Goal: Register for event/course

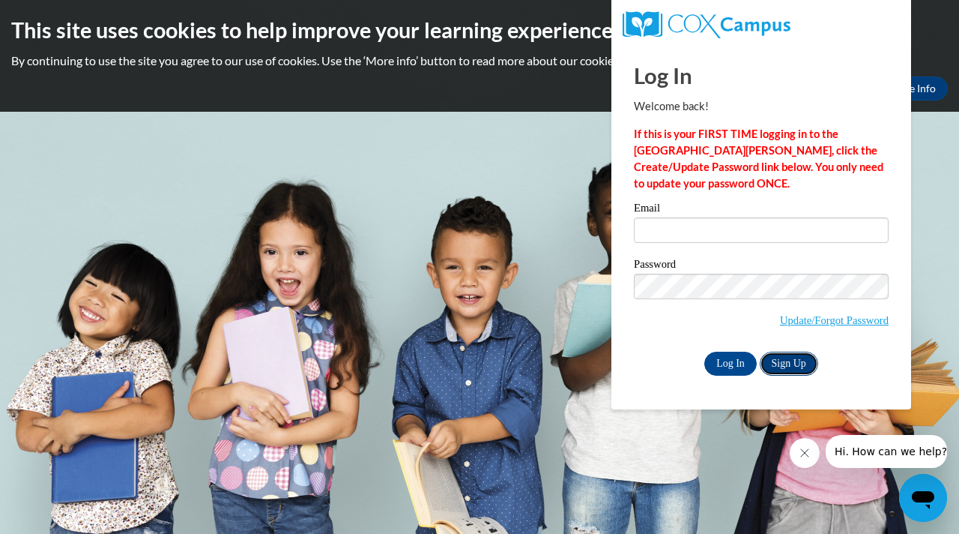
click at [808, 370] on link "Sign Up" at bounding box center [789, 363] width 58 height 24
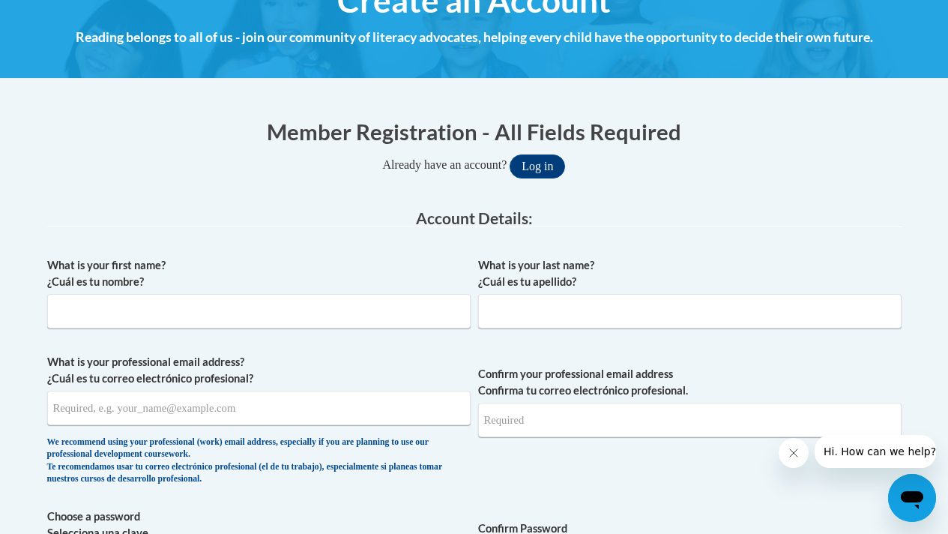
scroll to position [191, 0]
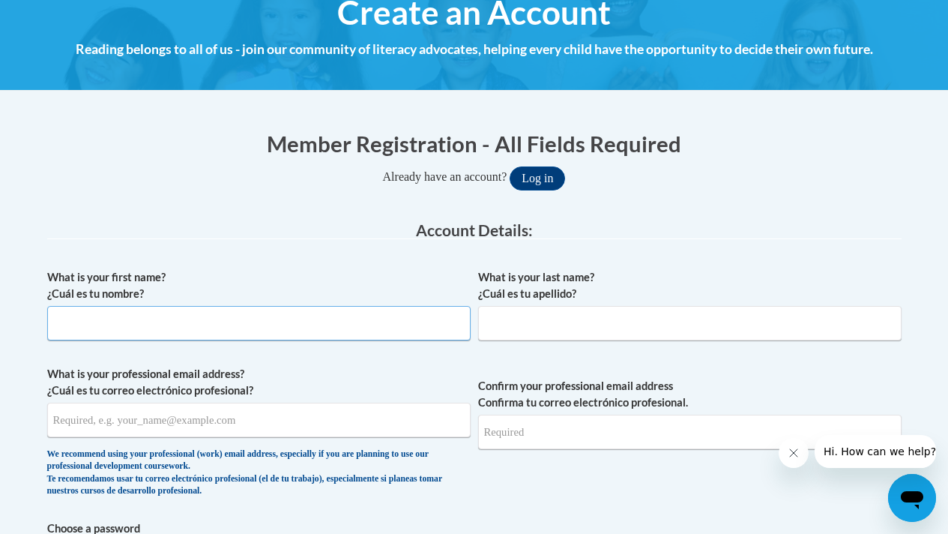
click at [295, 321] on input "What is your first name? ¿Cuál es tu nombre?" at bounding box center [258, 323] width 423 height 34
type input "Jihan"
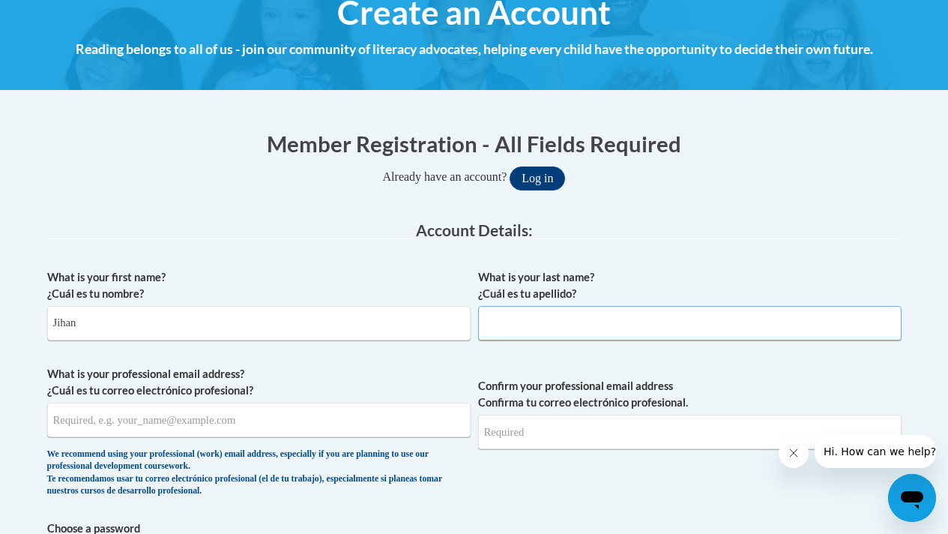
click at [543, 319] on input "What is your last name? ¿Cuál es tu apellido?" at bounding box center [689, 323] width 423 height 34
type input "Souri"
click at [334, 425] on input "What is your professional email address? ¿Cuál es tu correo electrónico profesi…" at bounding box center [258, 419] width 423 height 34
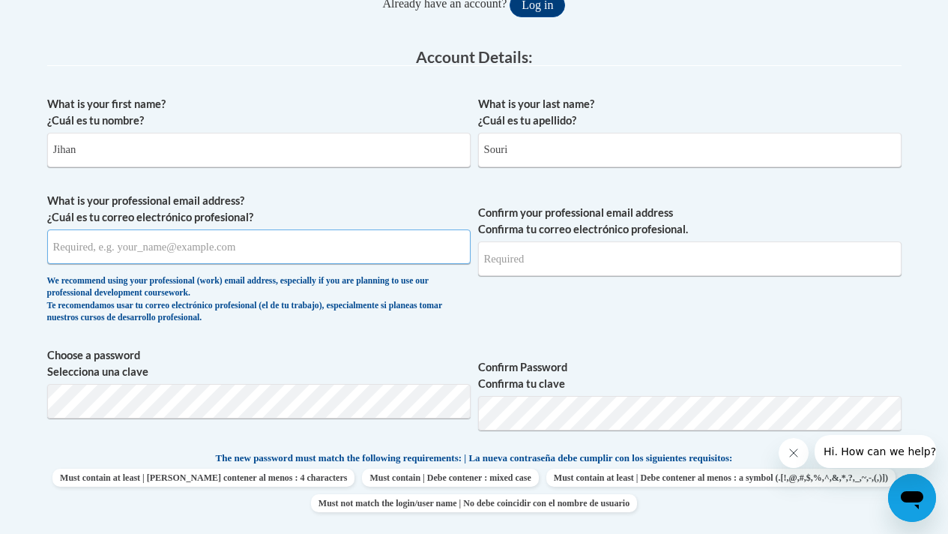
scroll to position [365, 0]
type input "jihan.bethlehem@gmail.com"
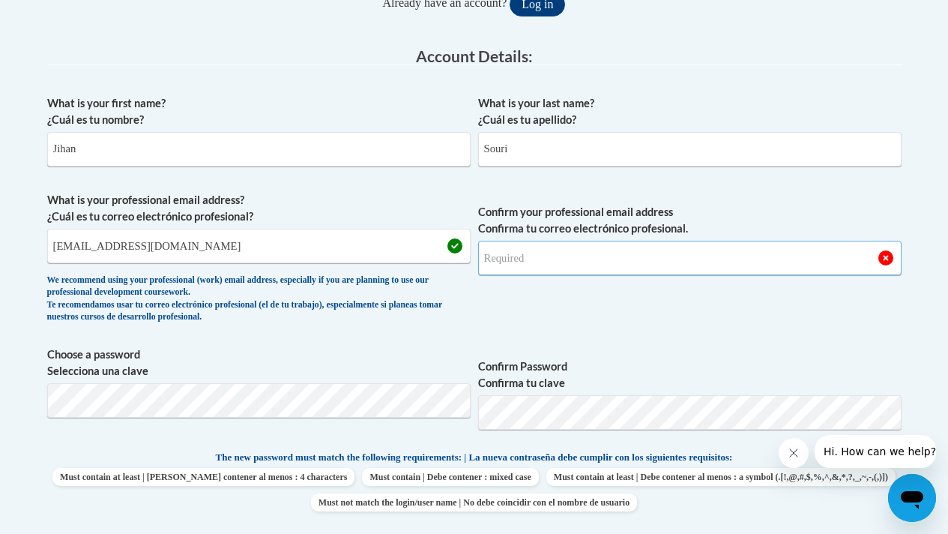
click at [634, 250] on input "Confirm your professional email address Confirma tu correo electrónico profesio…" at bounding box center [689, 258] width 423 height 34
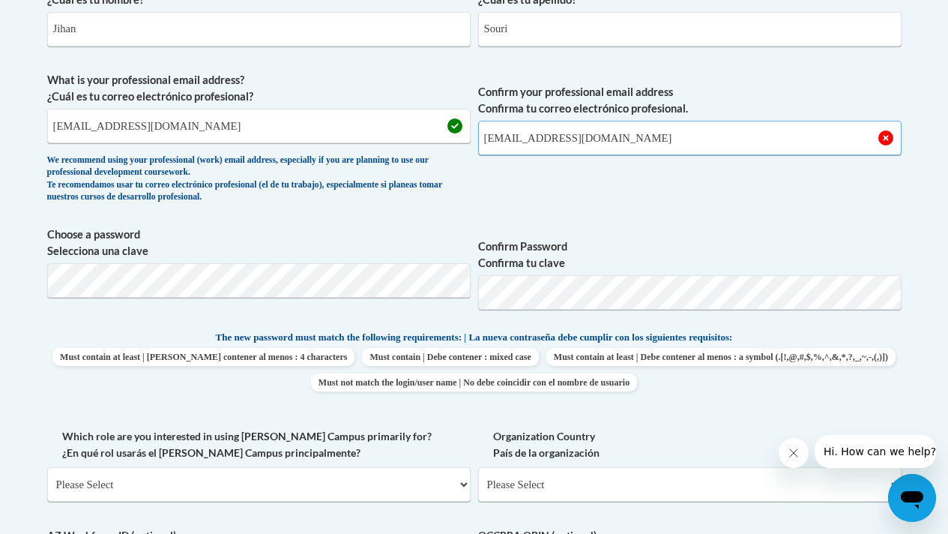
scroll to position [534, 0]
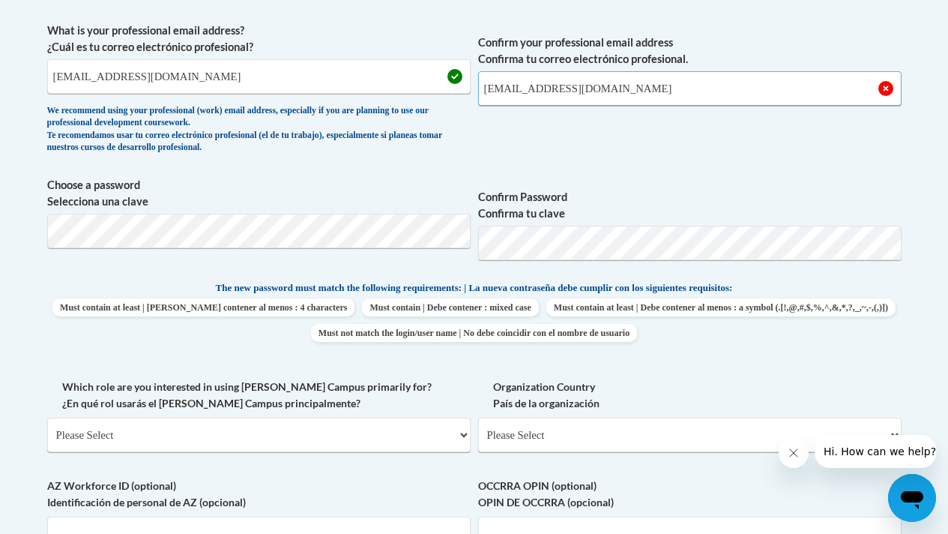
type input "jihan.bethlehem@gmail.com"
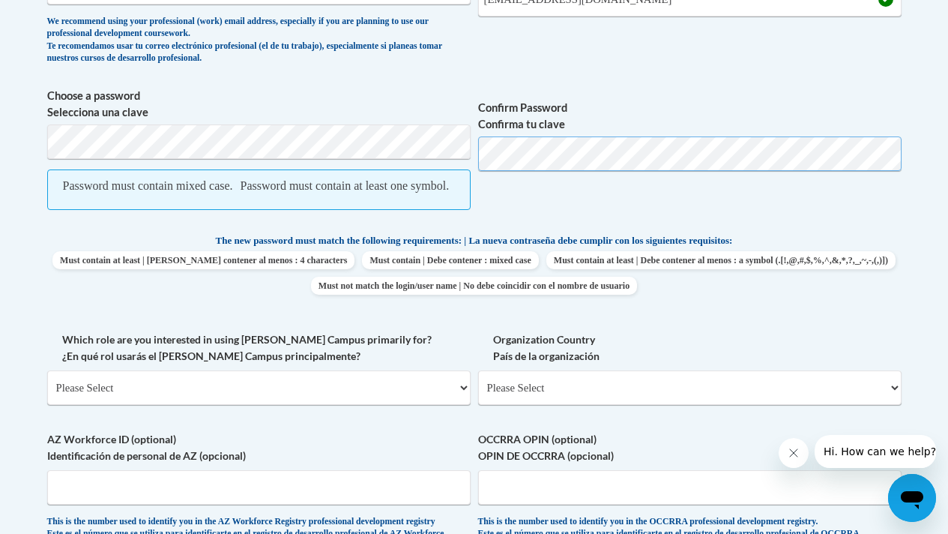
scroll to position [634, 0]
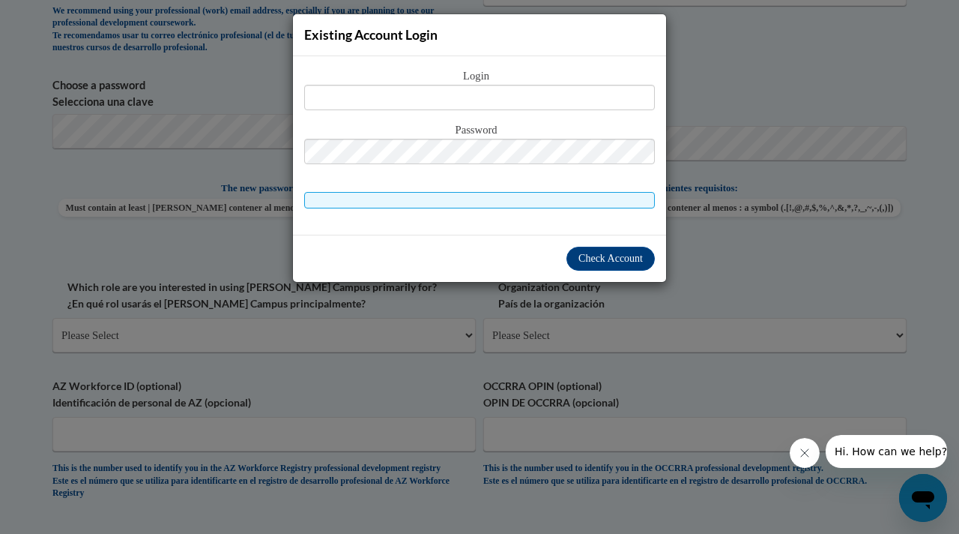
click at [730, 64] on div "Existing Account Login Login Password" at bounding box center [479, 267] width 959 height 534
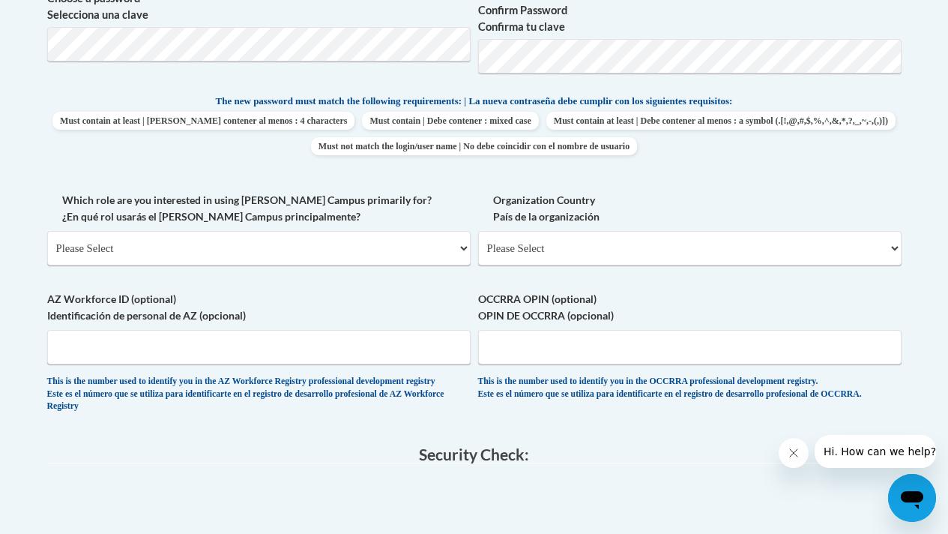
scroll to position [747, 0]
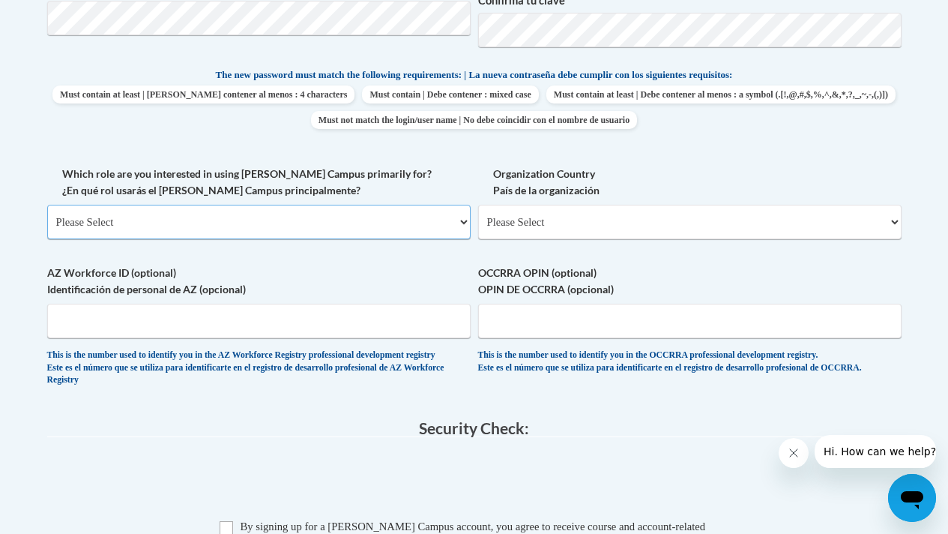
click at [286, 217] on select "Please Select College/University | Colegio/Universidad Community/Nonprofit Part…" at bounding box center [258, 222] width 423 height 34
select select "fbf2d438-af2f-41f8-98f1-81c410e29de3"
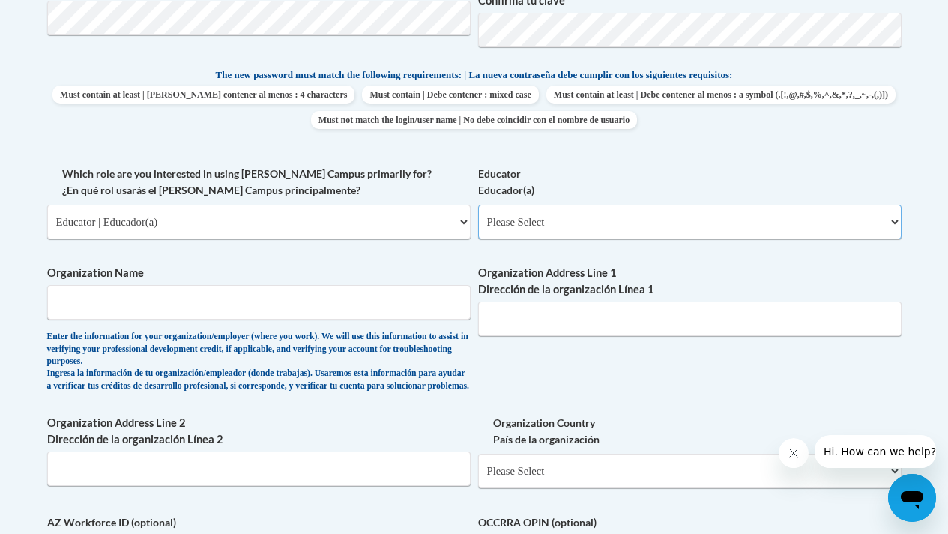
click at [593, 223] on select "Please Select Early Learning/Daycare Teacher/Family Home Care Provider | Maestr…" at bounding box center [689, 222] width 423 height 34
select select "5e2af403-4f2c-4e49-a02f-103e55d7b75b"
click at [262, 307] on input "Organization Name" at bounding box center [258, 302] width 423 height 34
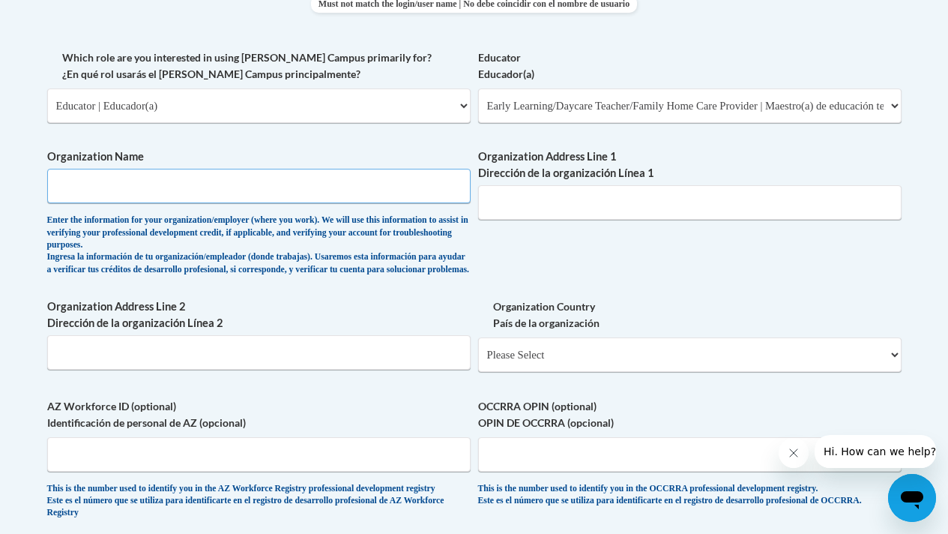
scroll to position [868, 0]
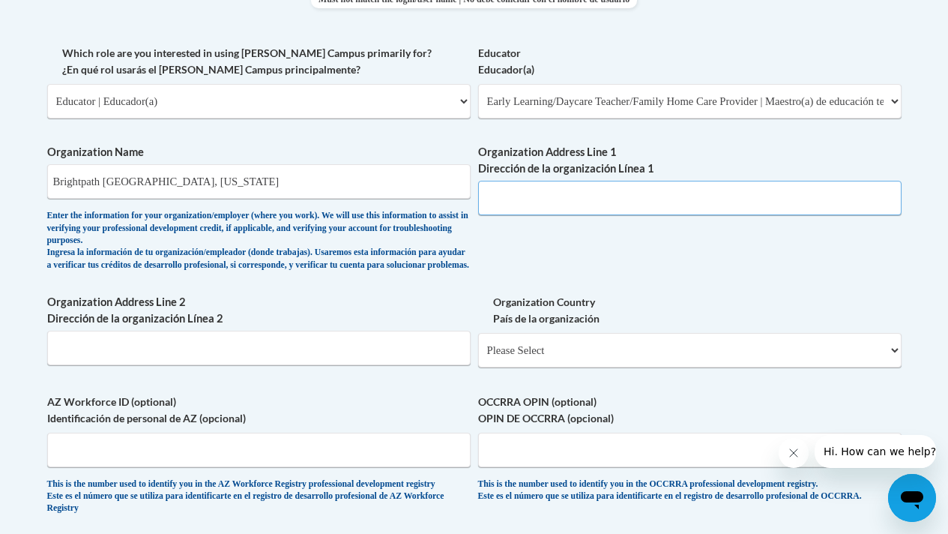
click at [650, 199] on input "Organization Address Line 1 Dirección de la organización Línea 1" at bounding box center [689, 198] width 423 height 34
click at [298, 186] on input "Brightpath Mason, Ohio" at bounding box center [258, 181] width 423 height 34
type input "Brightpath"
click at [537, 198] on input "Organization Address Line 1 Dirección de la organización Línea 1" at bounding box center [689, 198] width 423 height 34
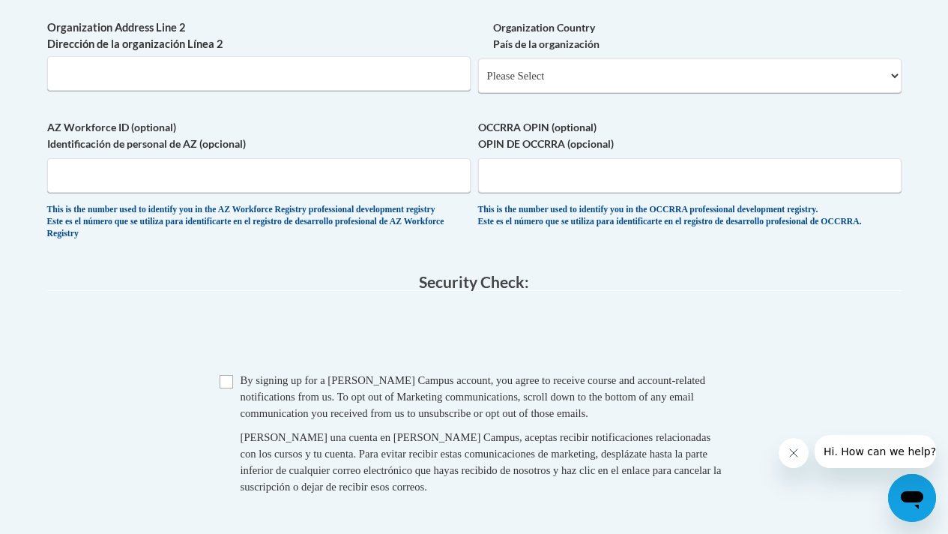
scroll to position [1146, 0]
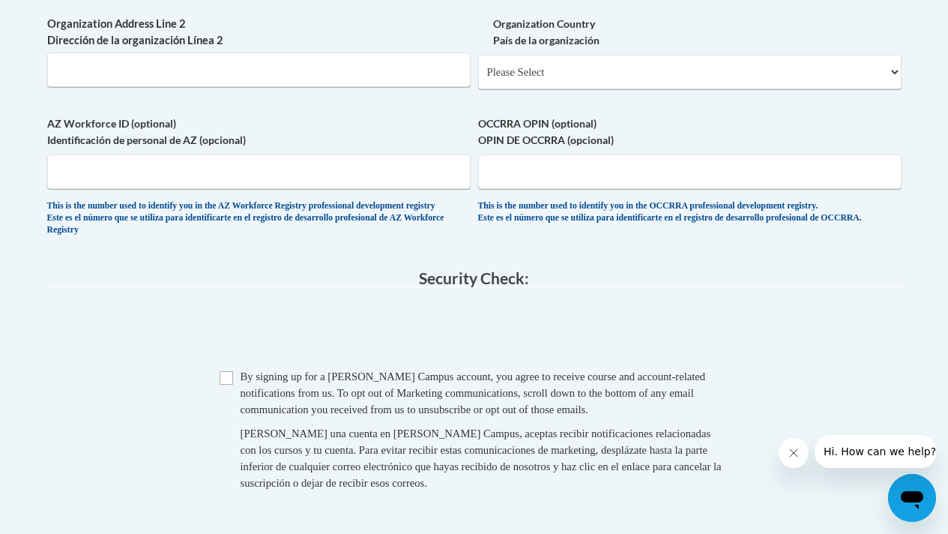
type input "4036 Windemere Way Mason, OH 45040"
click at [201, 189] on input "AZ Workforce ID (optional) Identificación de personal de AZ (opcional)" at bounding box center [258, 171] width 423 height 34
click at [632, 189] on input "OCCRRA OPIN (optional) OPIN DE OCCRRA (opcional)" at bounding box center [689, 171] width 423 height 34
type input "11484519"
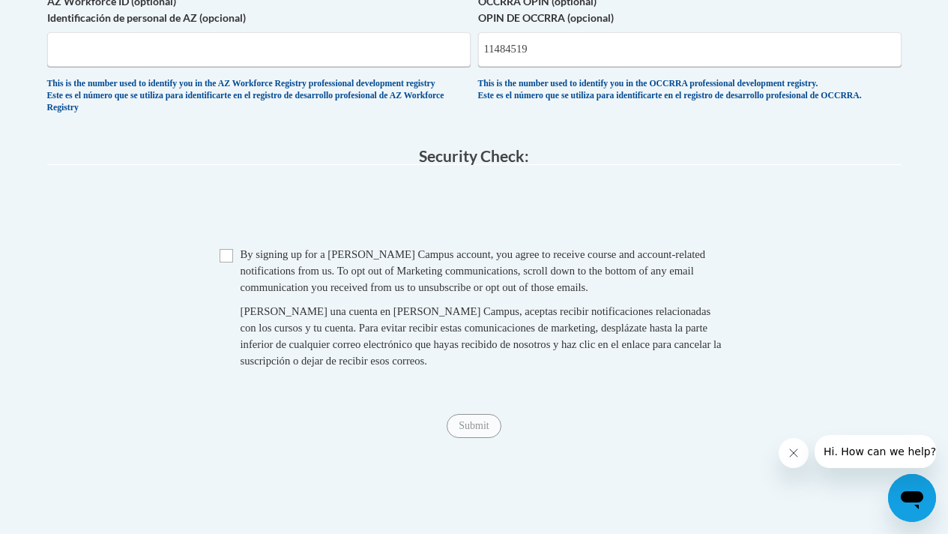
scroll to position [1315, 0]
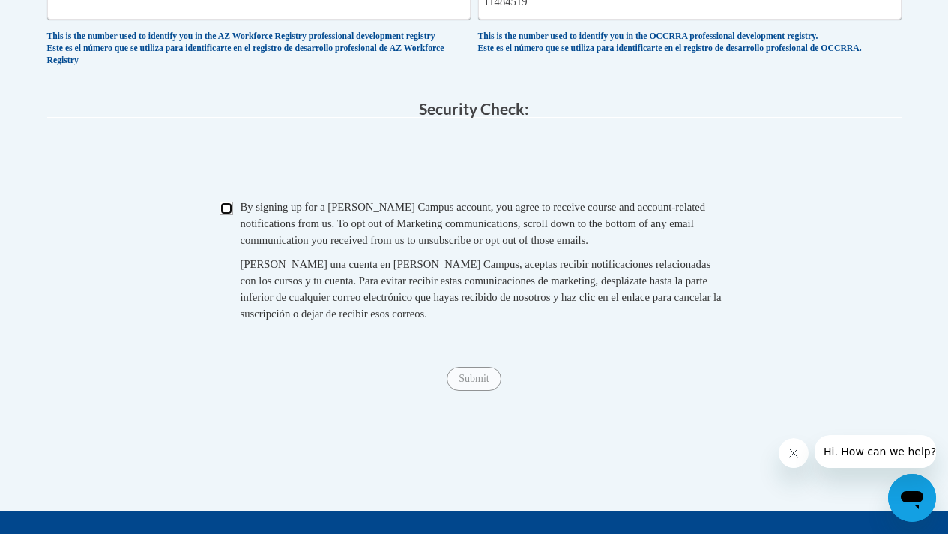
click at [231, 215] on input "Checkbox" at bounding box center [226, 208] width 13 height 13
checkbox input "true"
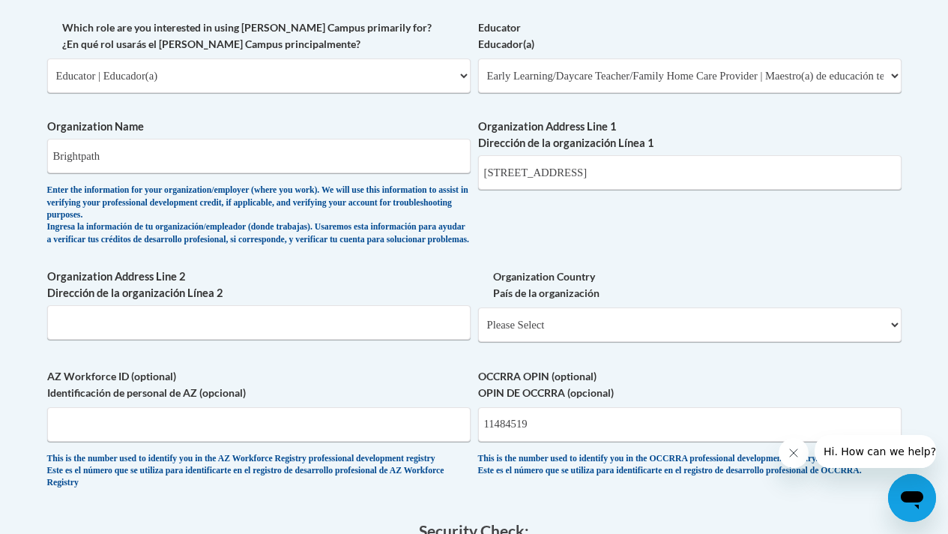
scroll to position [1563, 0]
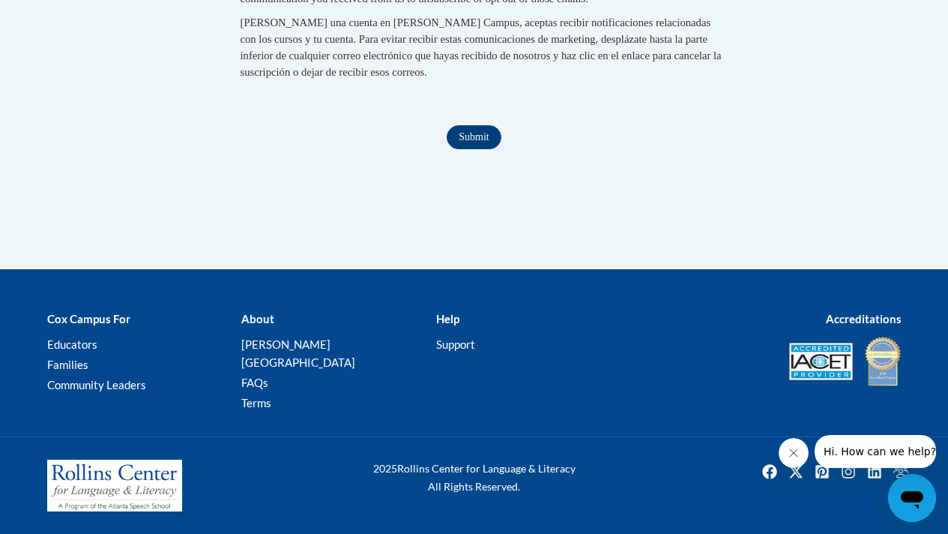
click at [478, 149] on input "Submit" at bounding box center [474, 137] width 54 height 24
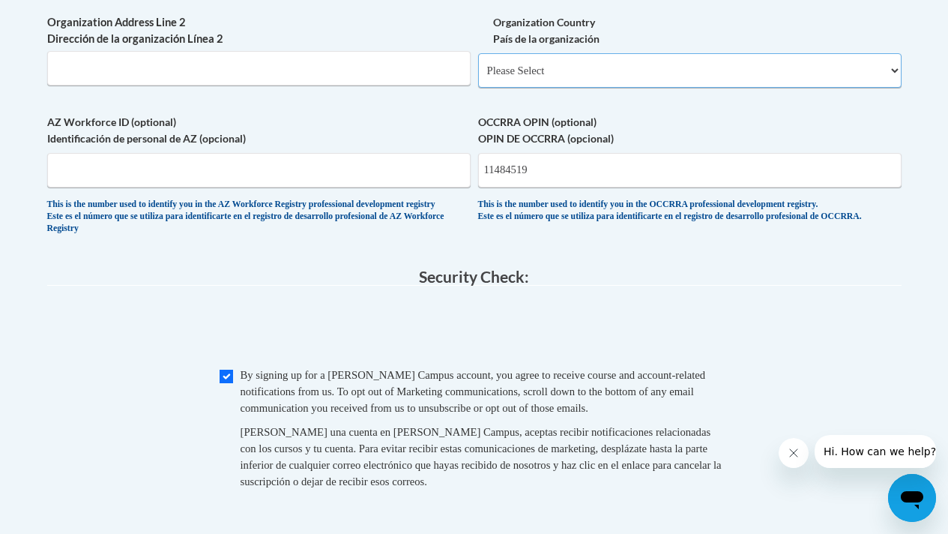
scroll to position [1111, 0]
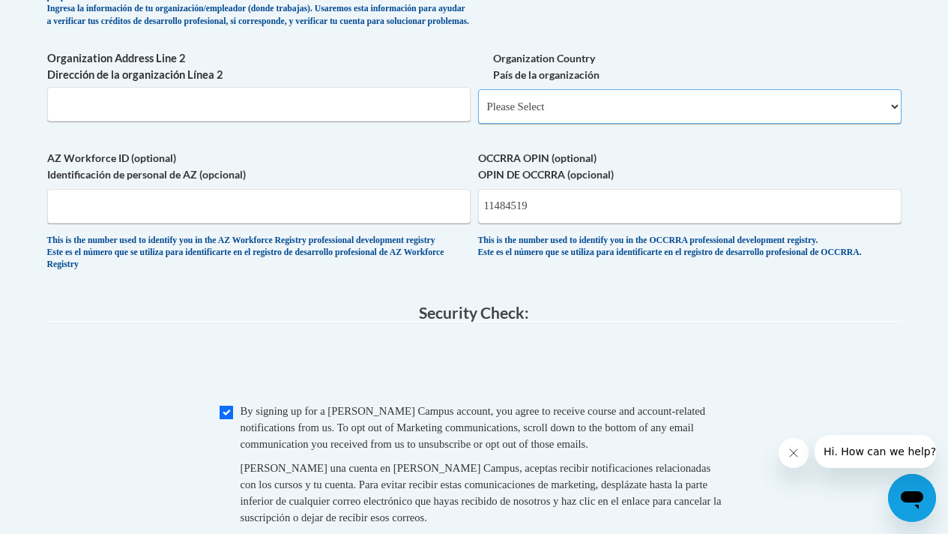
click at [895, 119] on select "Please Select United States | Estados Unidos Outside of the United States | Fue…" at bounding box center [689, 106] width 423 height 34
select select "ad49bcad-a171-4b2e-b99c-48b446064914"
select select
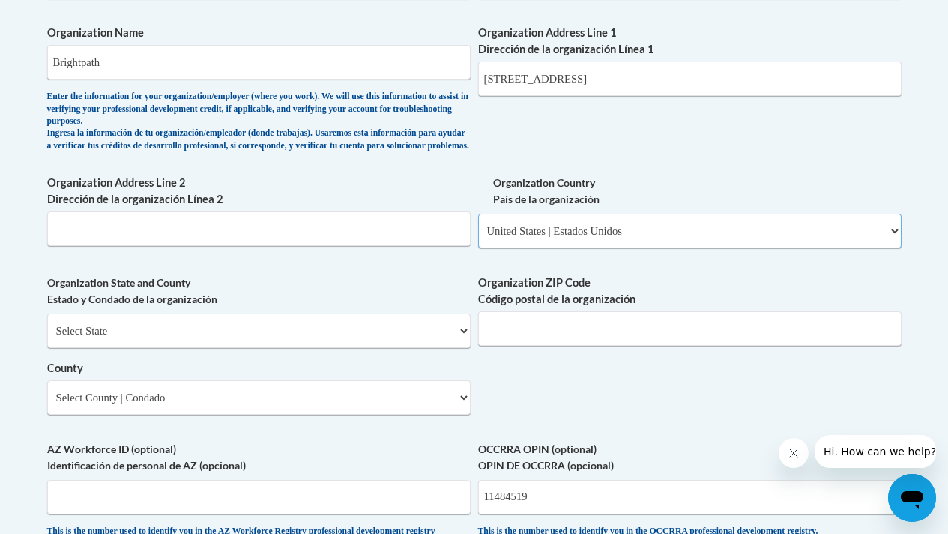
scroll to position [983, 0]
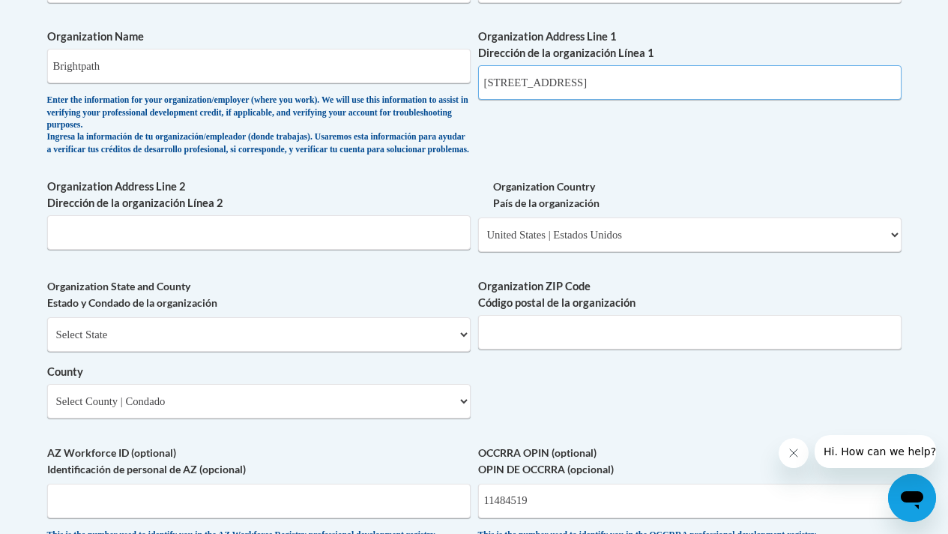
click at [747, 78] on input "4036 Windemere Way Mason, OH 45040" at bounding box center [689, 82] width 423 height 34
type input "4036 Windemere Way"
click at [399, 345] on select "Select State Alabama Alaska Arizona Arkansas California Colorado Connecticut De…" at bounding box center [258, 334] width 423 height 34
select select "Ohio"
click at [546, 344] on input "Organization ZIP Code Código postal de la organización" at bounding box center [689, 332] width 423 height 34
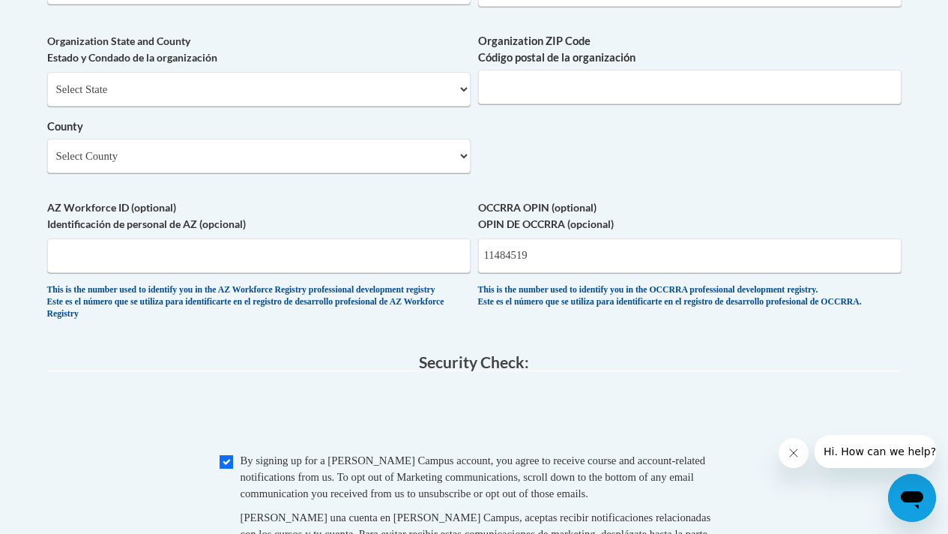
scroll to position [1228, 0]
click at [600, 105] on input "Organization ZIP Code Código postal de la organización" at bounding box center [689, 87] width 423 height 34
type input "45040"
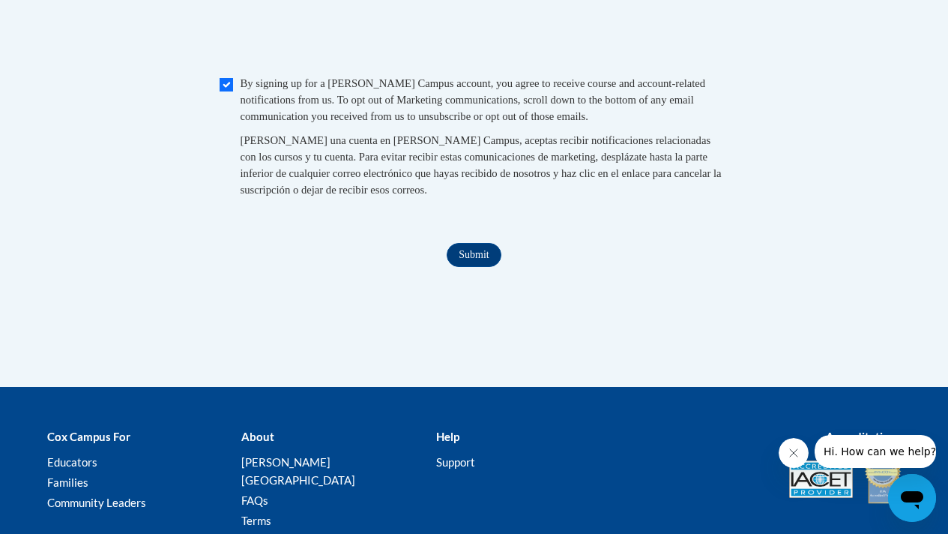
scroll to position [1655, 0]
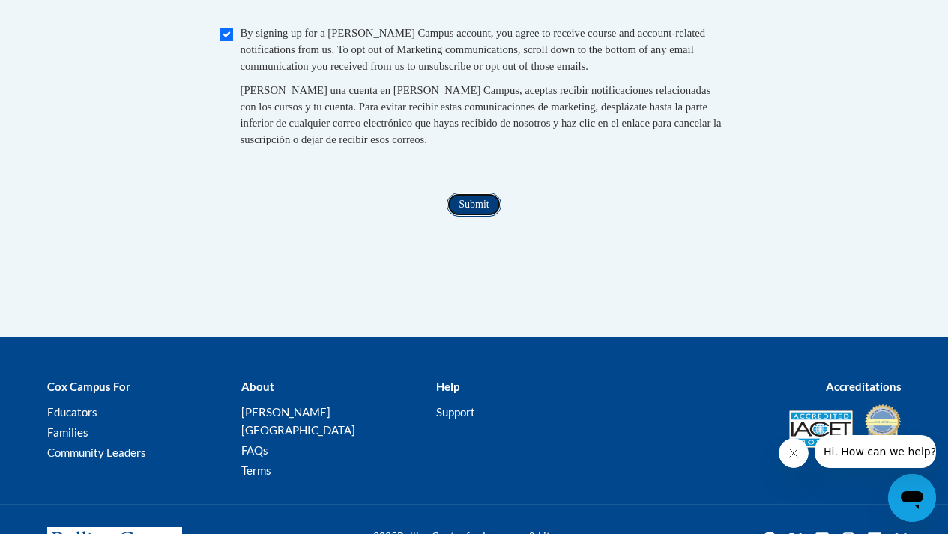
click at [485, 217] on input "Submit" at bounding box center [474, 205] width 54 height 24
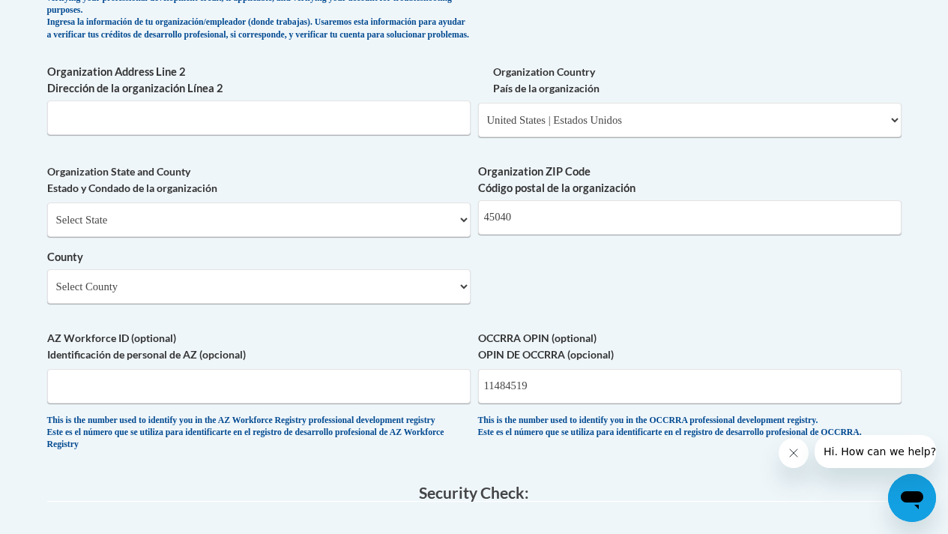
scroll to position [1082, 0]
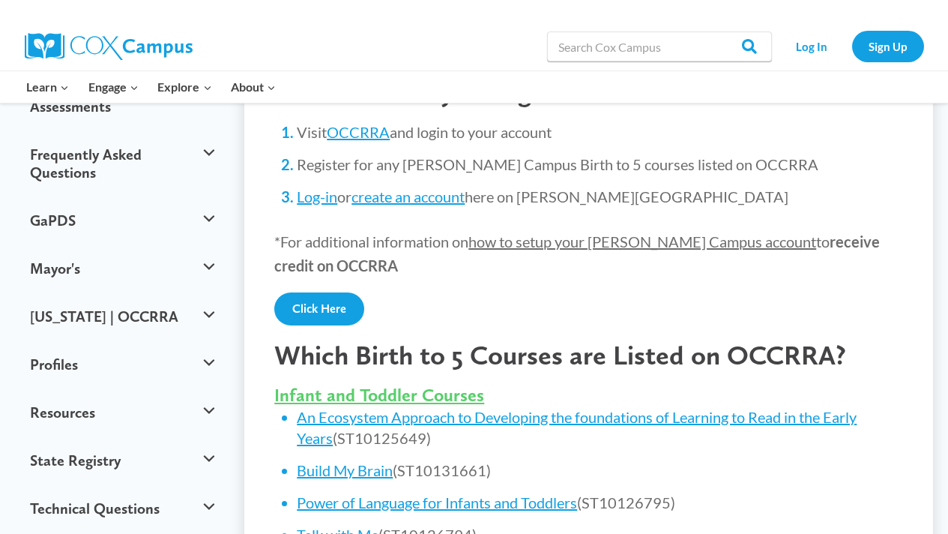
scroll to position [381, 0]
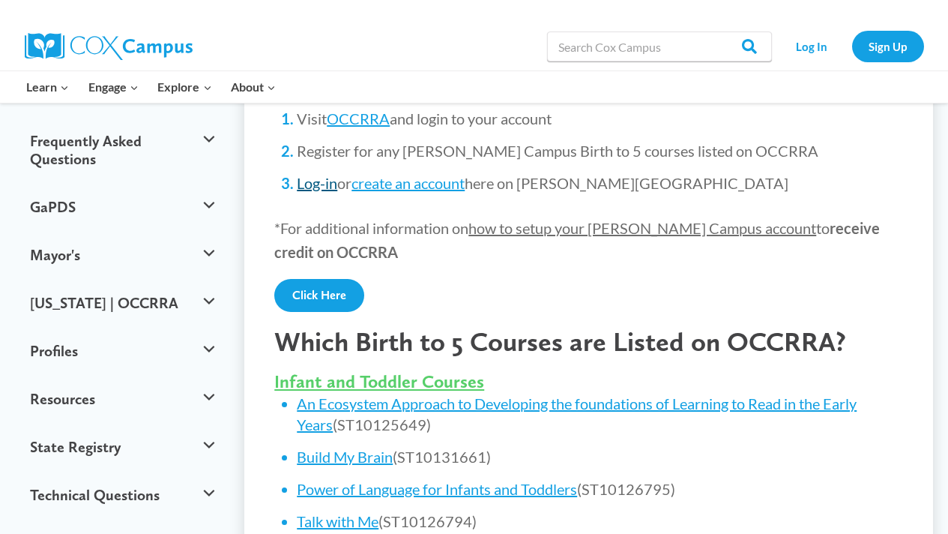
click at [321, 174] on link "Log-in" at bounding box center [317, 183] width 40 height 18
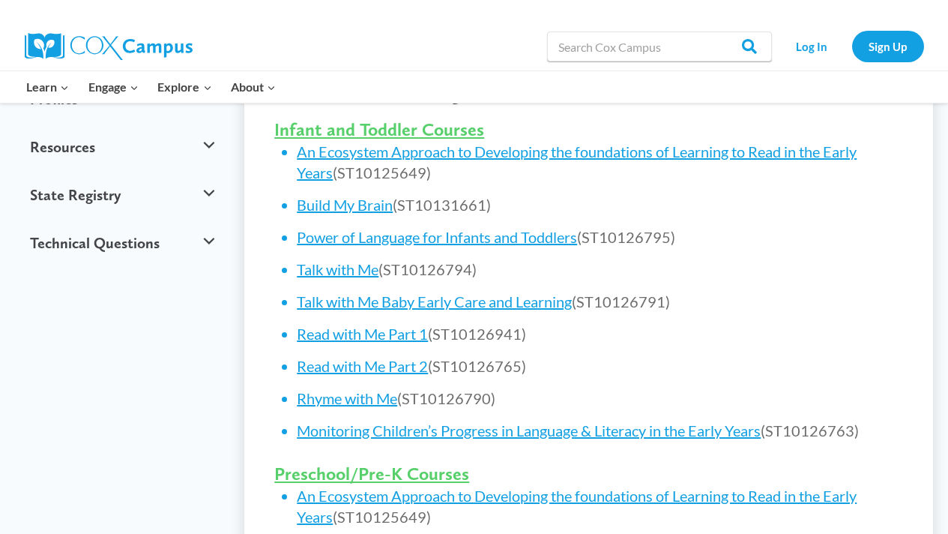
scroll to position [646, 0]
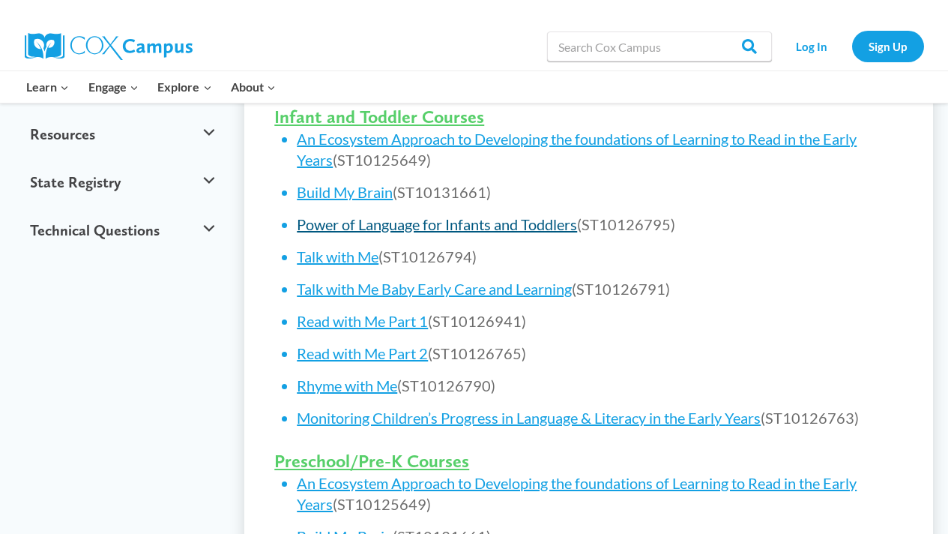
click at [383, 215] on link "Power of Language for Infants and Toddlers" at bounding box center [437, 224] width 280 height 18
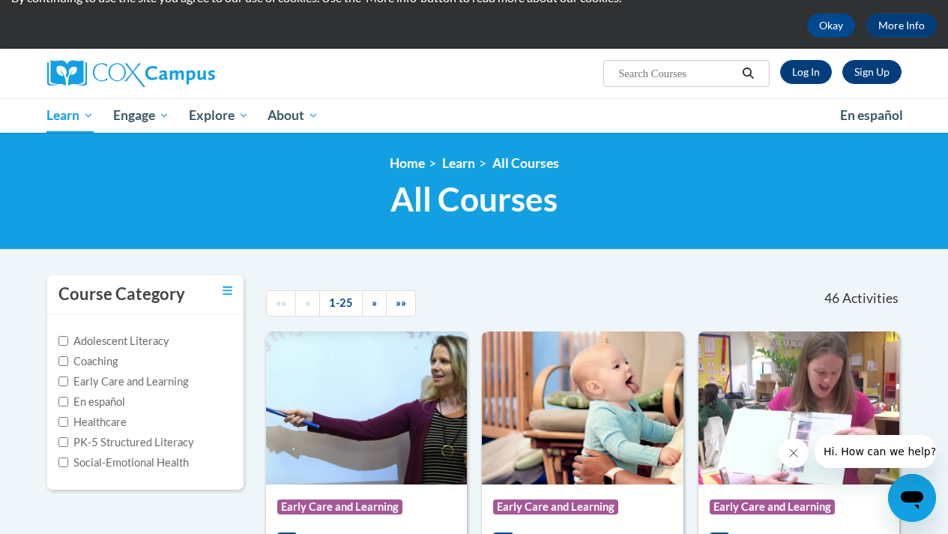
scroll to position [62, 0]
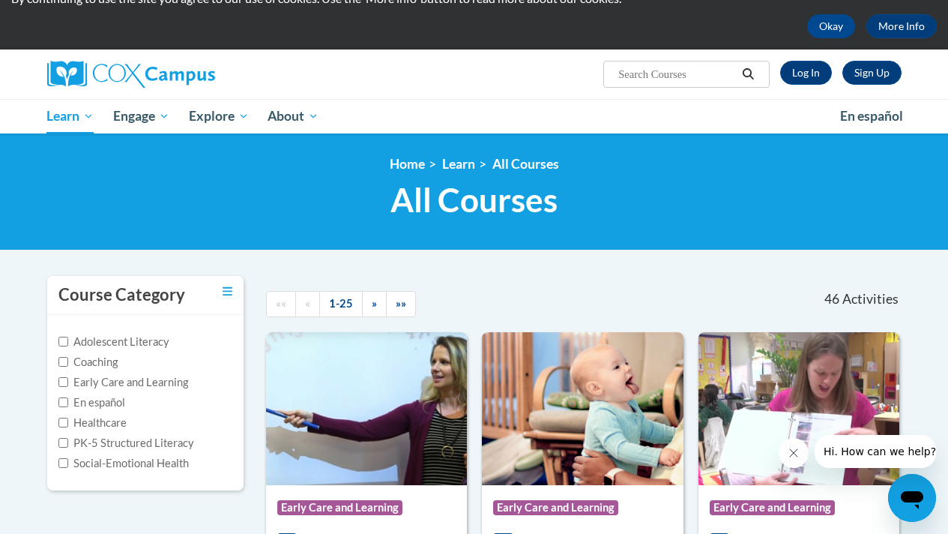
click at [632, 73] on input "Search..." at bounding box center [677, 74] width 120 height 18
paste input "Power of Language for Infants and Toddlers"
type input "Power of Language for Infants and Toddlers"
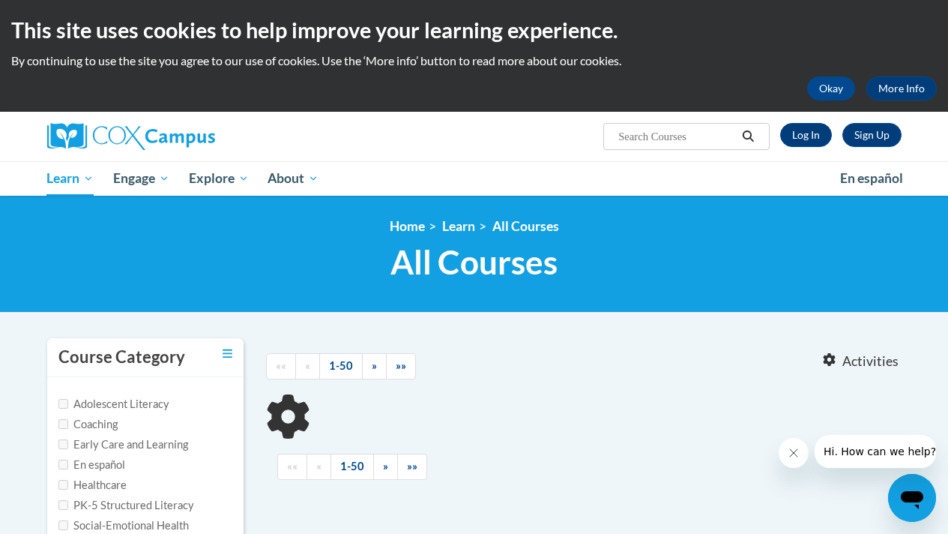
type input "Power of Language for Infants and Toddlers"
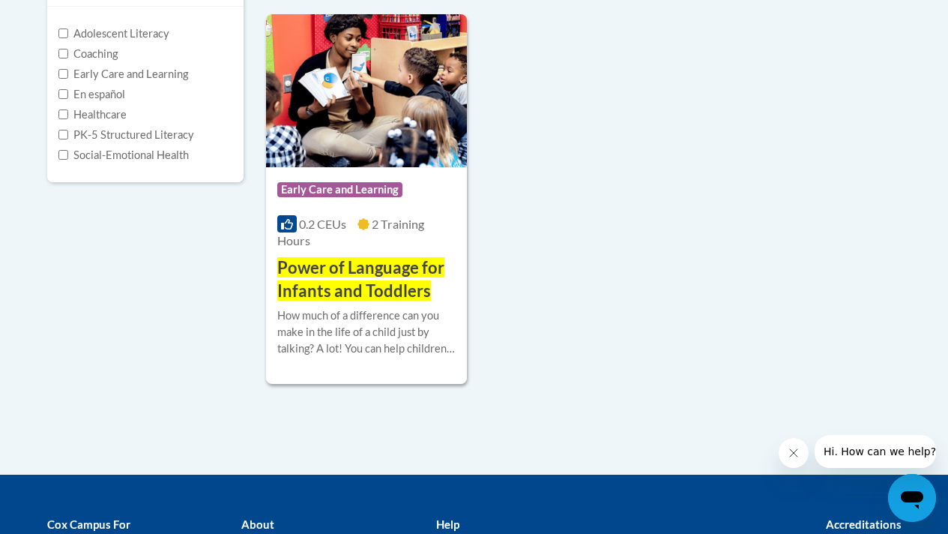
scroll to position [380, 0]
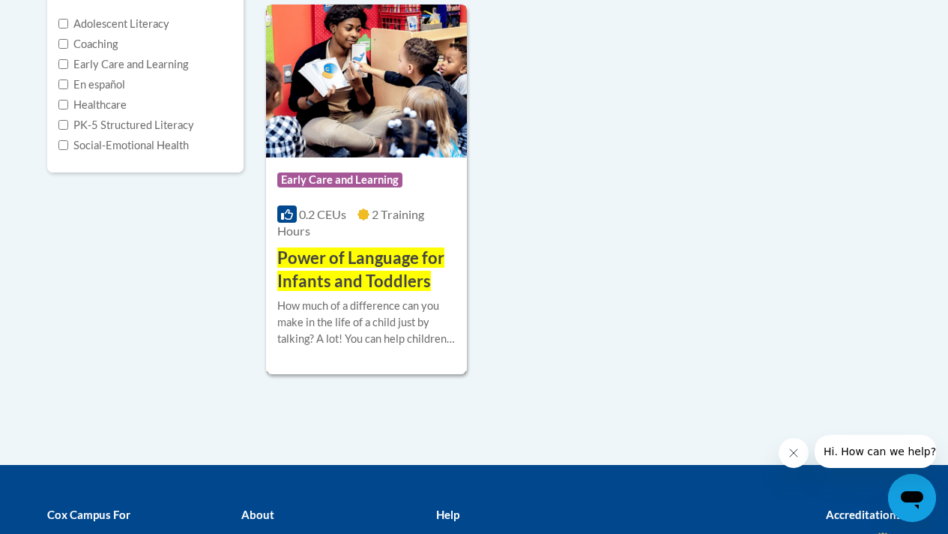
click at [351, 318] on div "How much of a difference can you make in the life of a child just by talking? A…" at bounding box center [366, 322] width 178 height 49
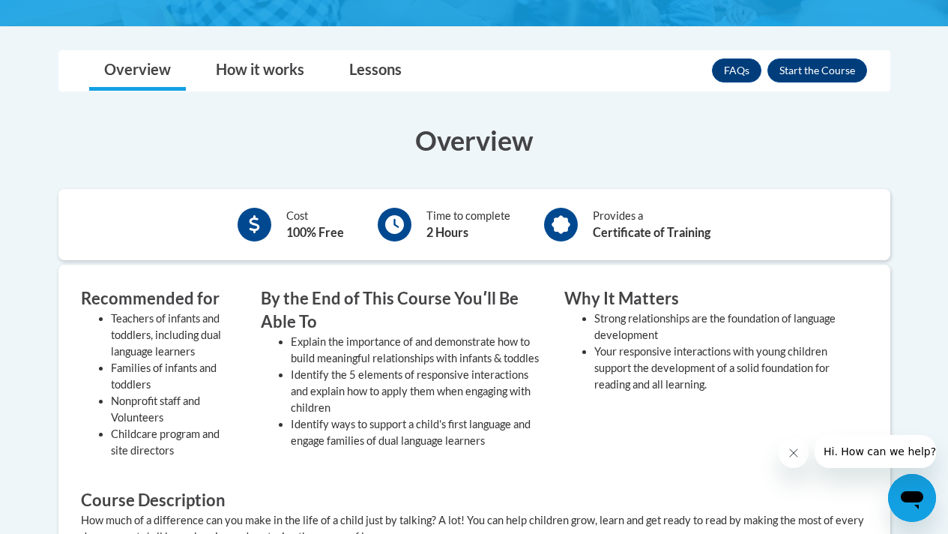
scroll to position [378, 0]
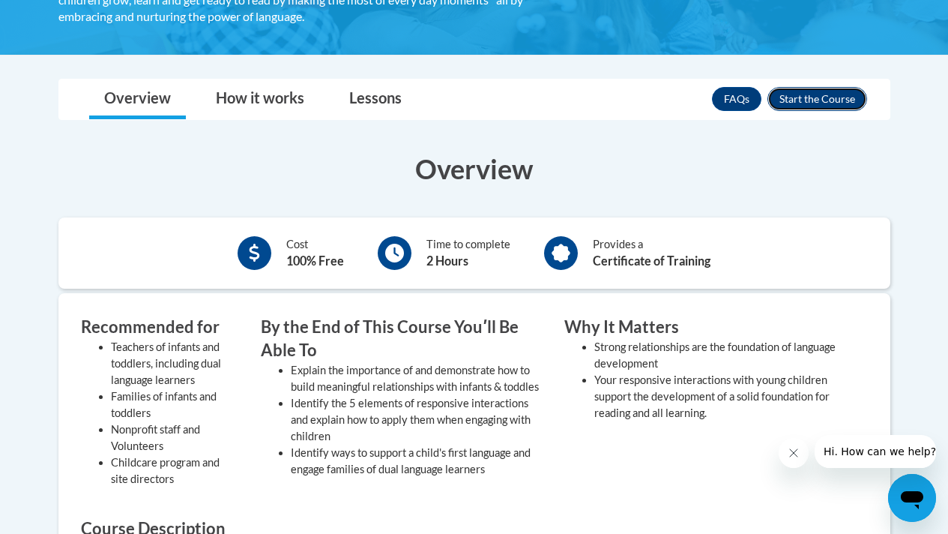
click at [842, 100] on button "Enroll" at bounding box center [817, 99] width 100 height 24
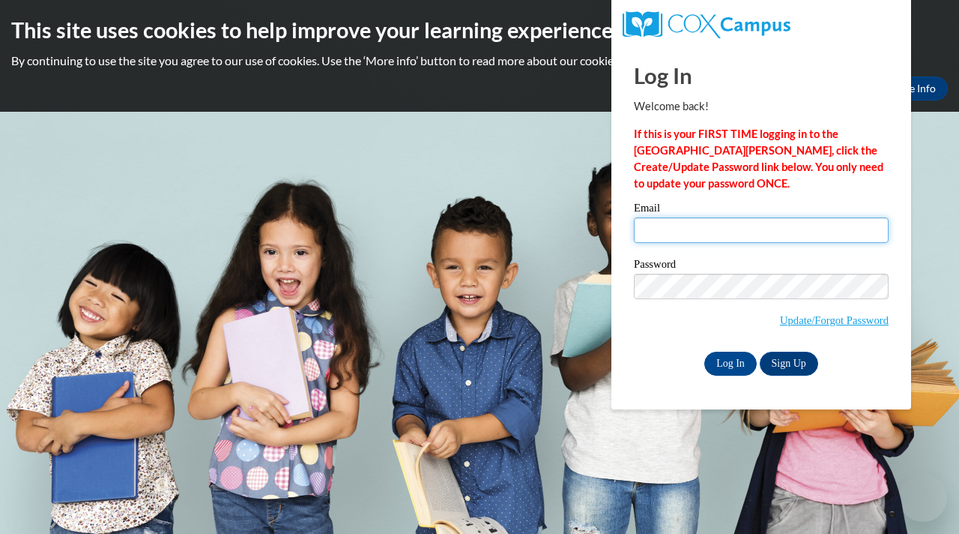
click at [692, 232] on input "Email" at bounding box center [761, 229] width 255 height 25
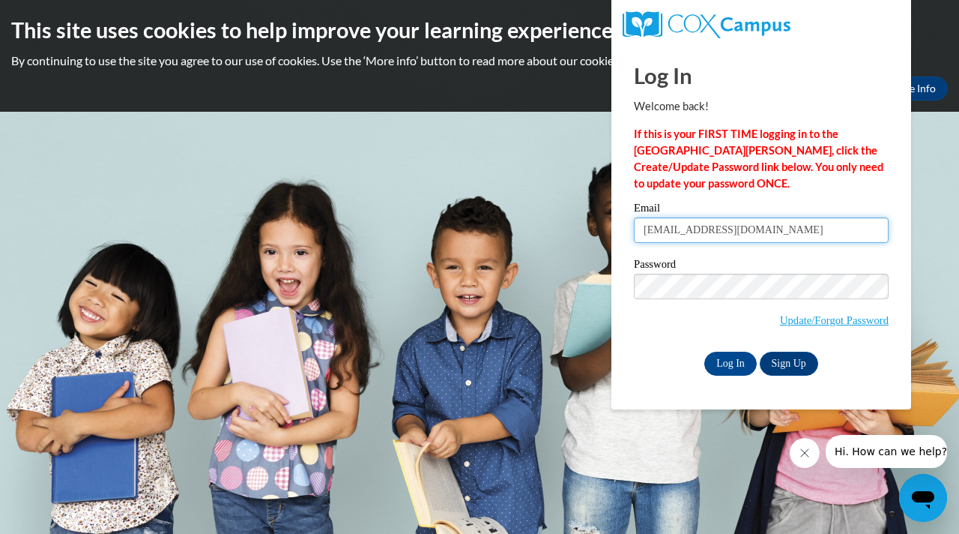
type input "[EMAIL_ADDRESS][DOMAIN_NAME]"
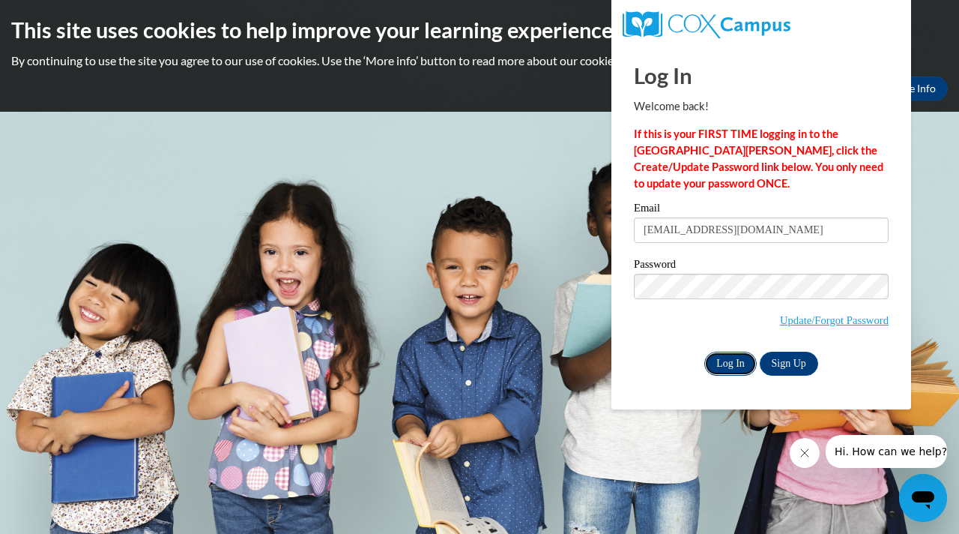
click at [722, 368] on input "Log In" at bounding box center [730, 363] width 52 height 24
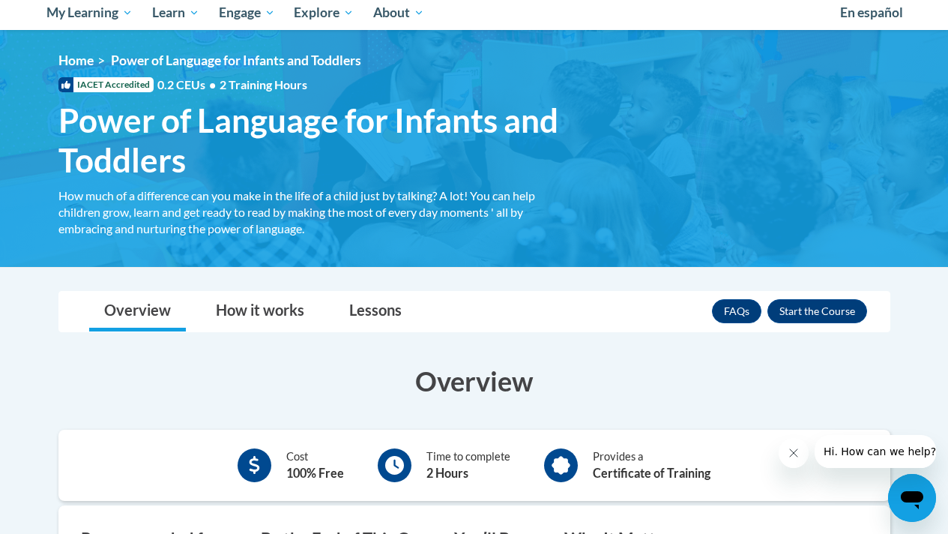
scroll to position [176, 0]
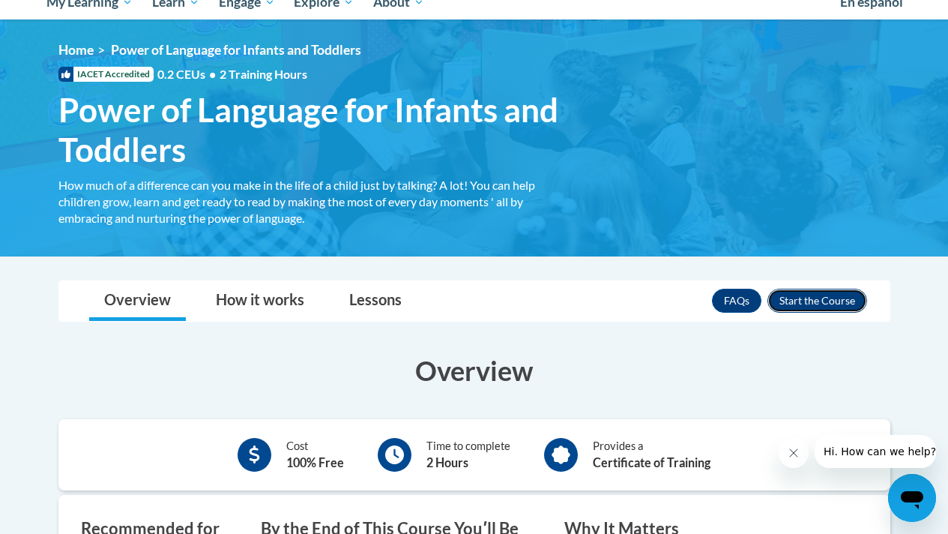
click at [820, 291] on button "Enroll" at bounding box center [817, 301] width 100 height 24
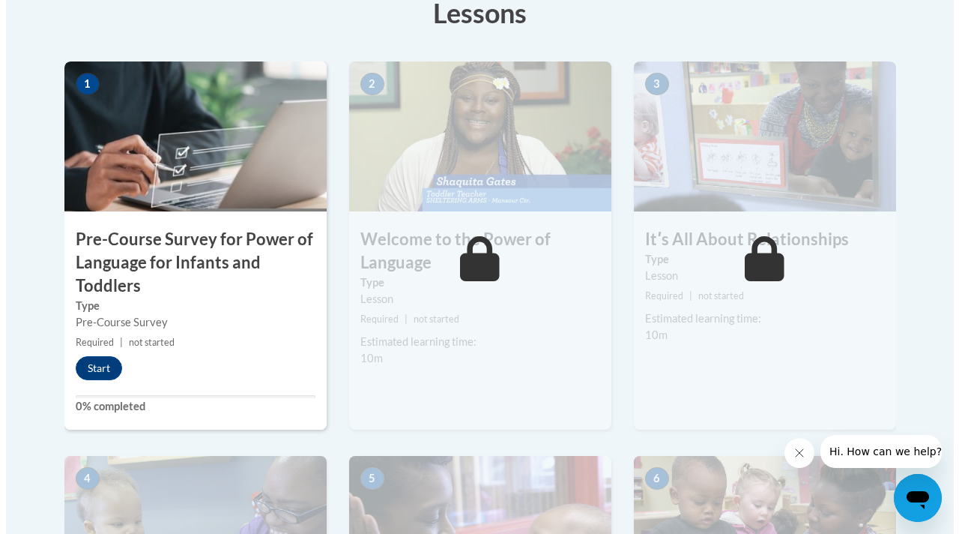
scroll to position [513, 0]
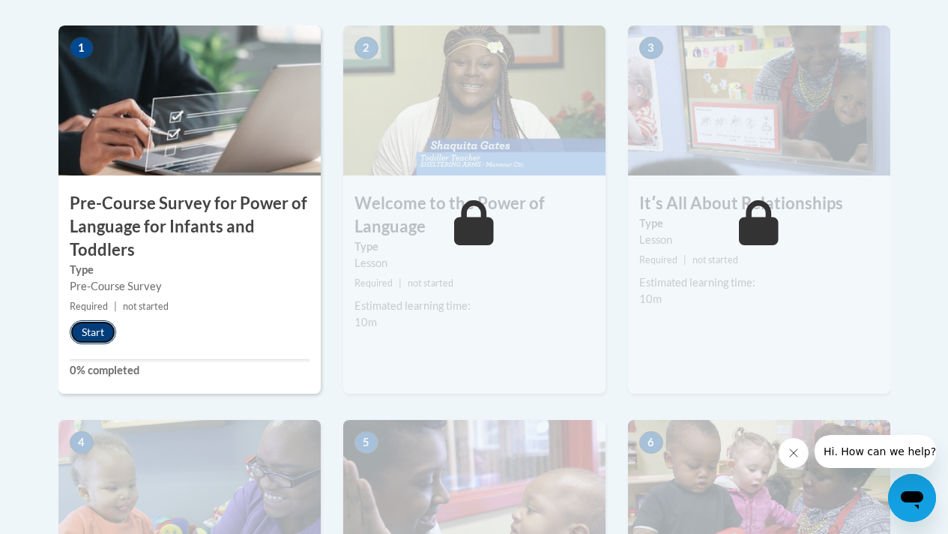
click at [97, 339] on button "Start" at bounding box center [93, 332] width 46 height 24
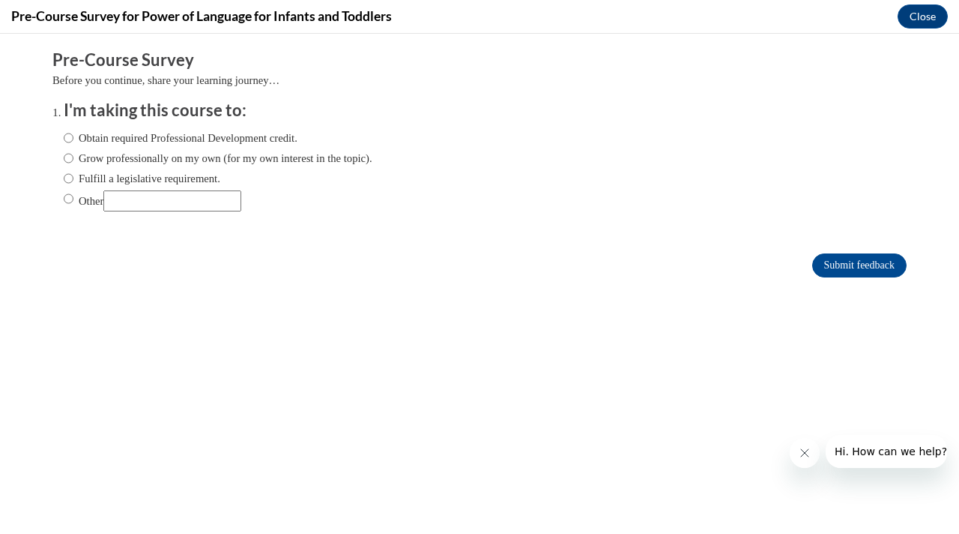
scroll to position [0, 0]
click at [64, 140] on input "Obtain required Professional Development credit." at bounding box center [69, 138] width 10 height 16
radio input "true"
click at [854, 265] on input "Submit feedback" at bounding box center [859, 265] width 94 height 24
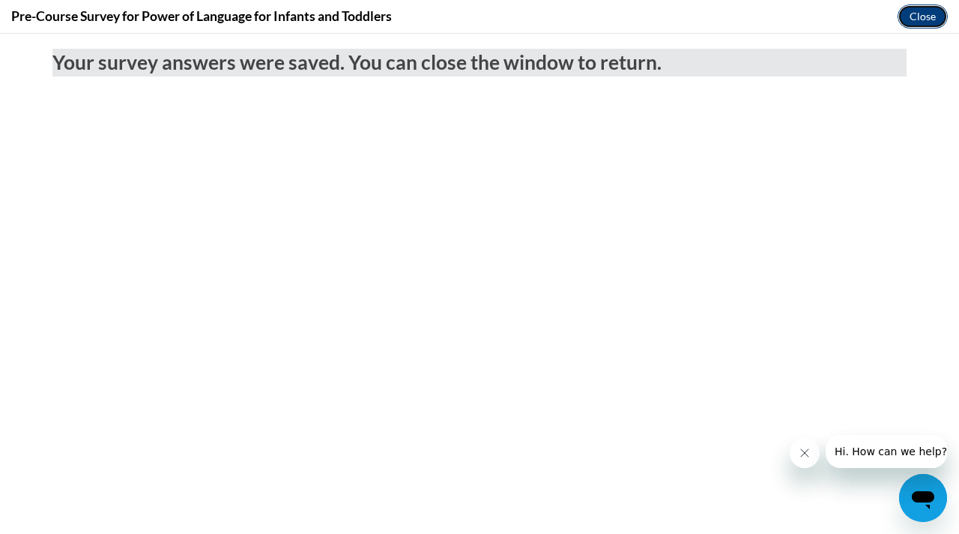
click at [920, 14] on button "Close" at bounding box center [923, 16] width 50 height 24
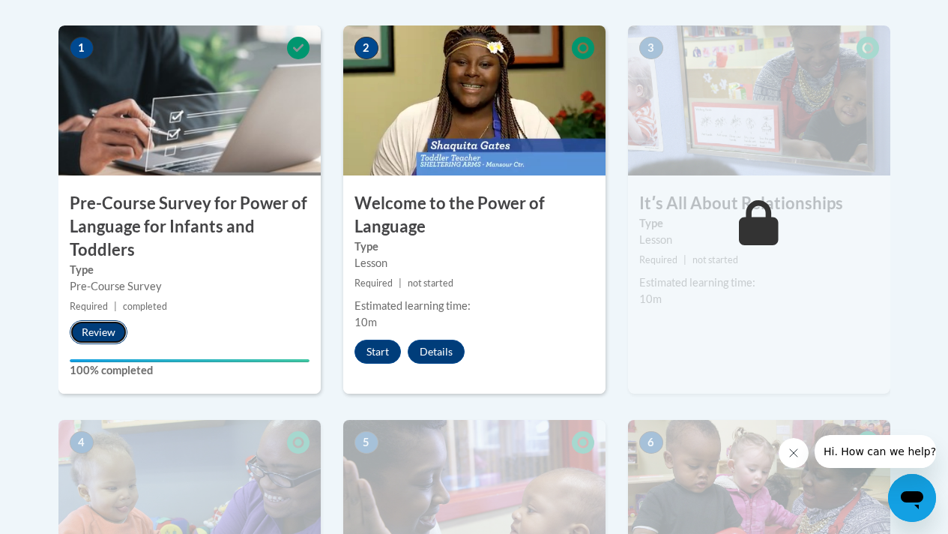
click at [99, 329] on button "Review" at bounding box center [99, 332] width 58 height 24
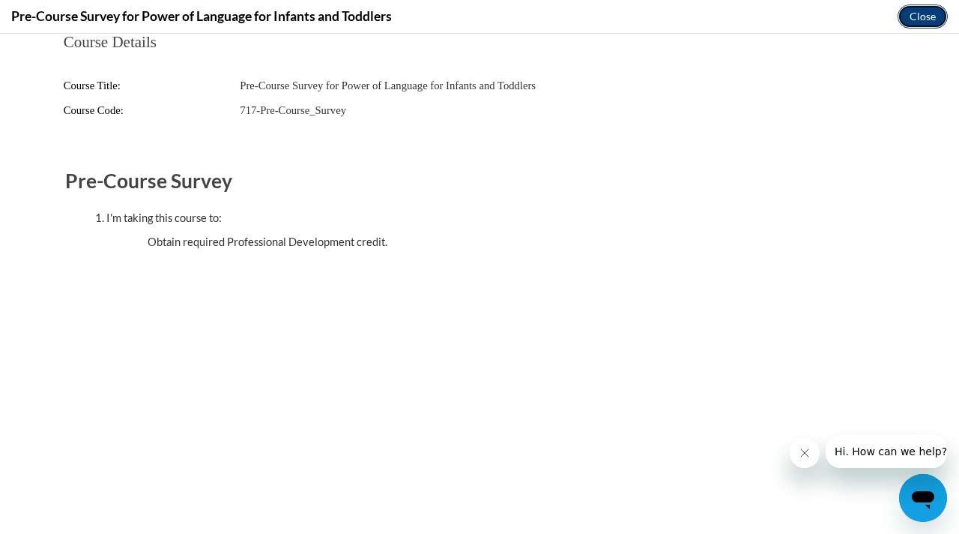
click at [906, 16] on button "Close" at bounding box center [923, 16] width 50 height 24
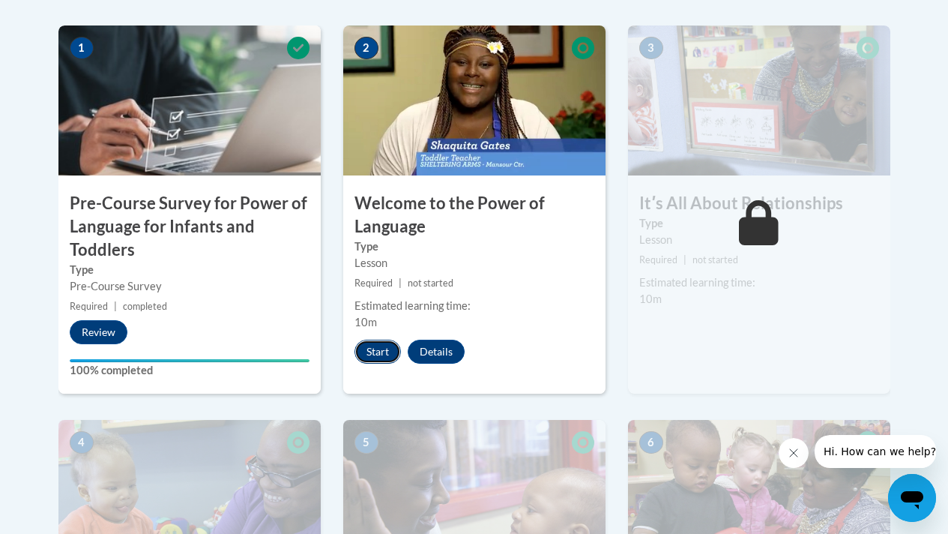
click at [384, 346] on button "Start" at bounding box center [377, 351] width 46 height 24
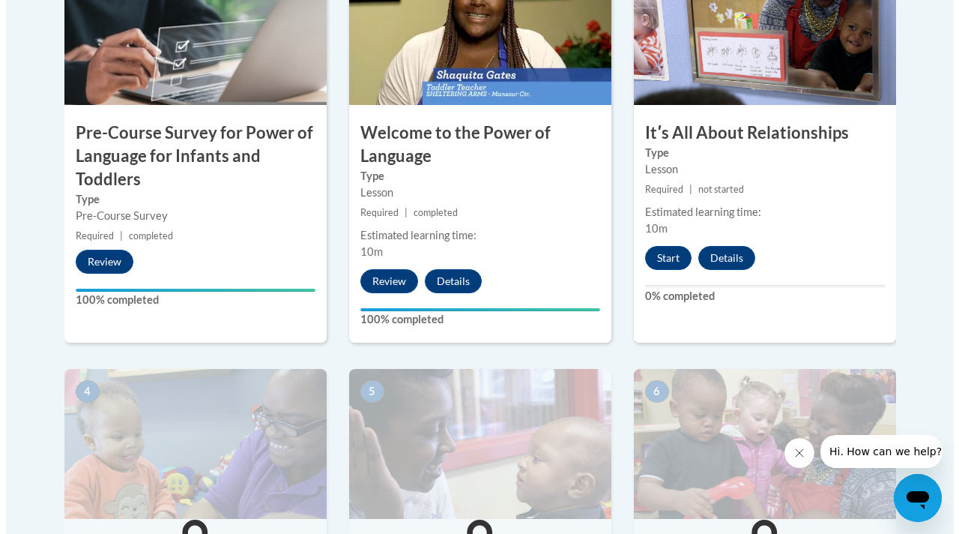
scroll to position [585, 0]
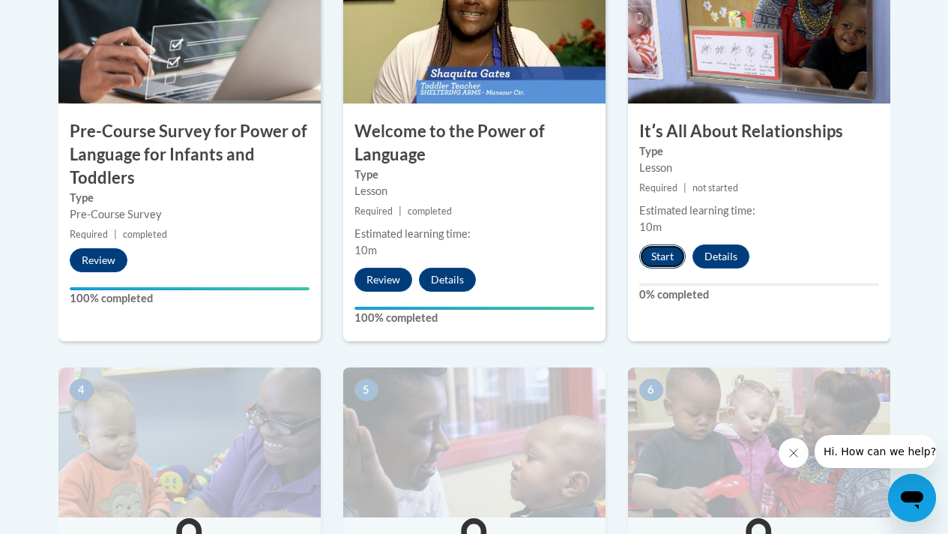
click at [665, 259] on button "Start" at bounding box center [662, 256] width 46 height 24
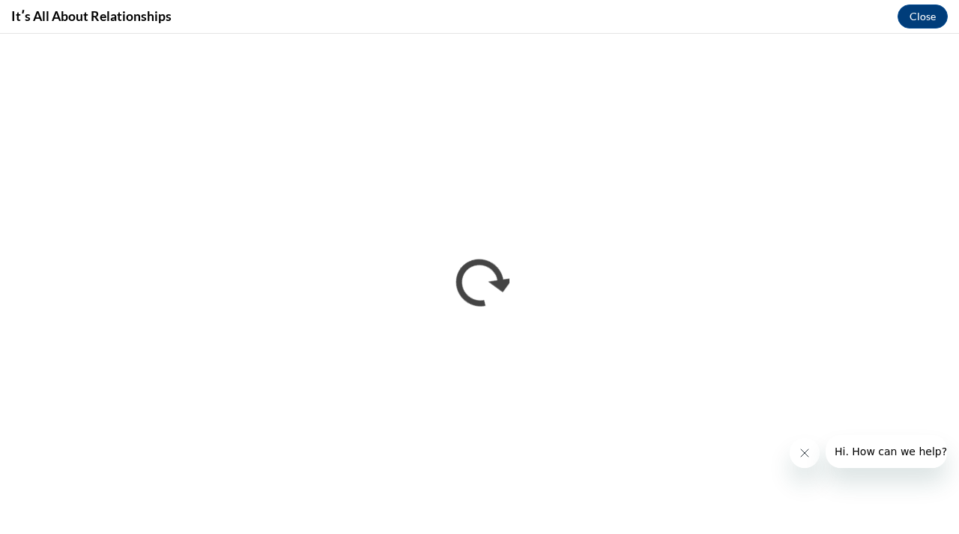
scroll to position [0, 0]
click at [800, 451] on icon "Close message from company" at bounding box center [805, 453] width 12 height 12
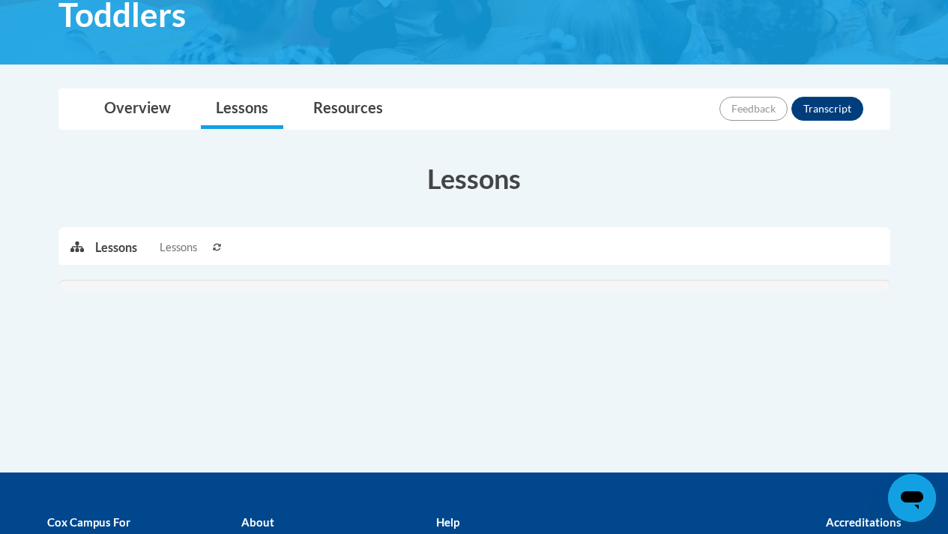
scroll to position [300, 0]
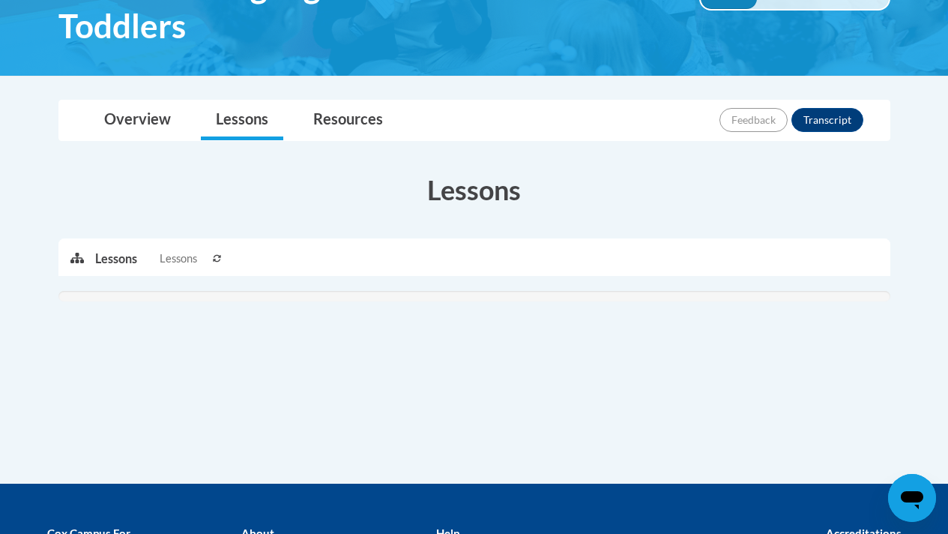
click at [109, 254] on p "Lessons" at bounding box center [116, 258] width 42 height 16
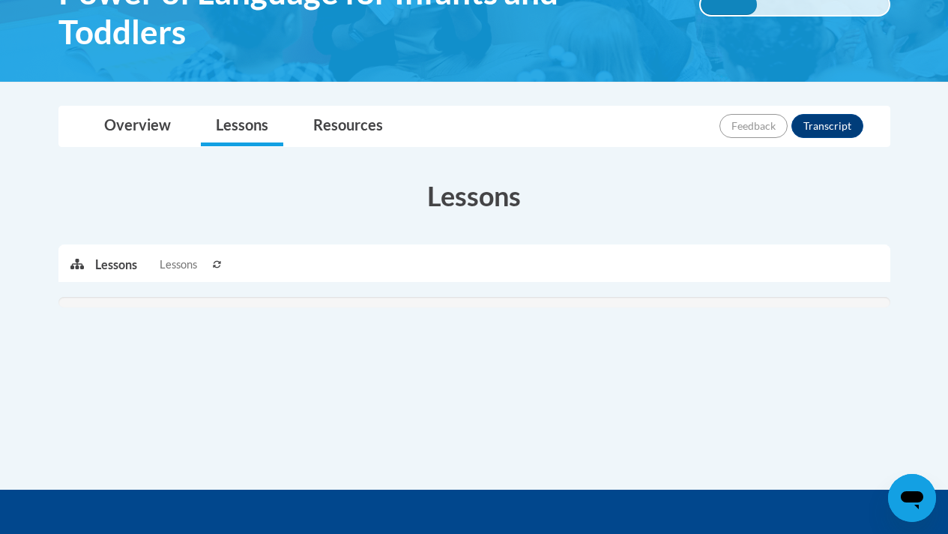
scroll to position [292, 0]
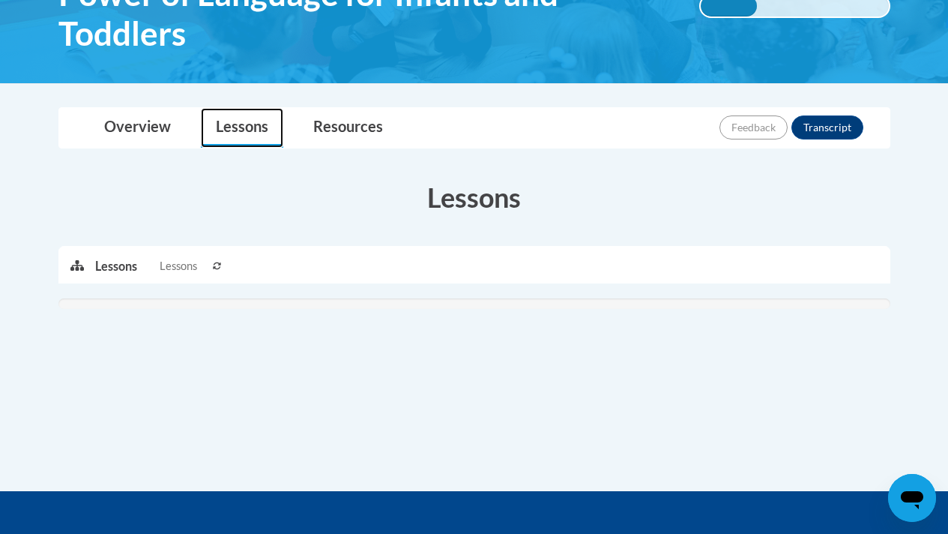
click at [256, 133] on link "Lessons" at bounding box center [242, 128] width 82 height 40
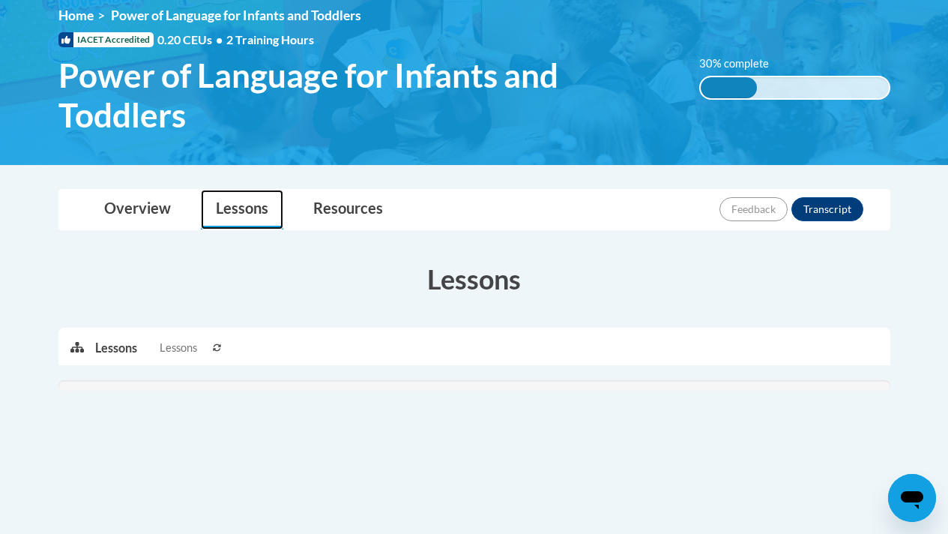
scroll to position [202, 0]
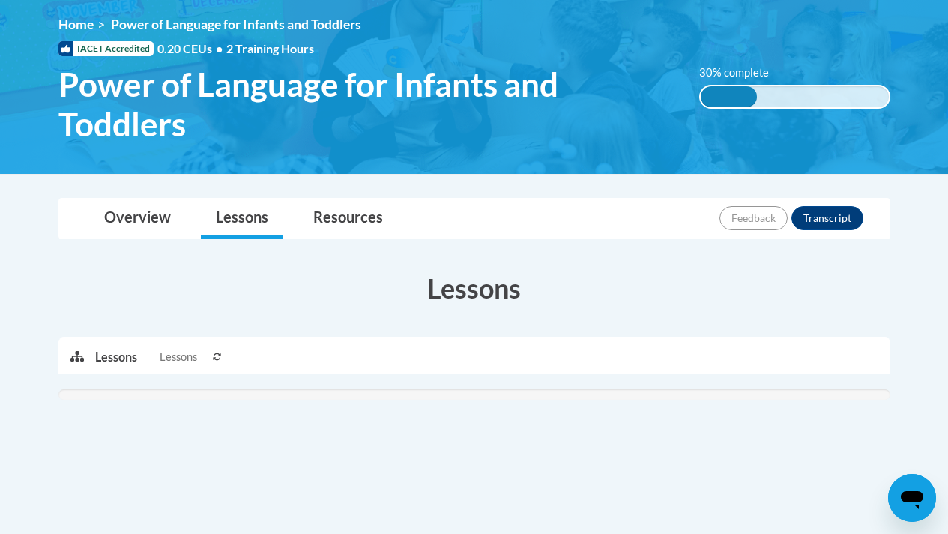
click at [750, 93] on div "30% complete" at bounding box center [729, 96] width 56 height 21
click at [824, 225] on button "Transcript" at bounding box center [827, 218] width 72 height 24
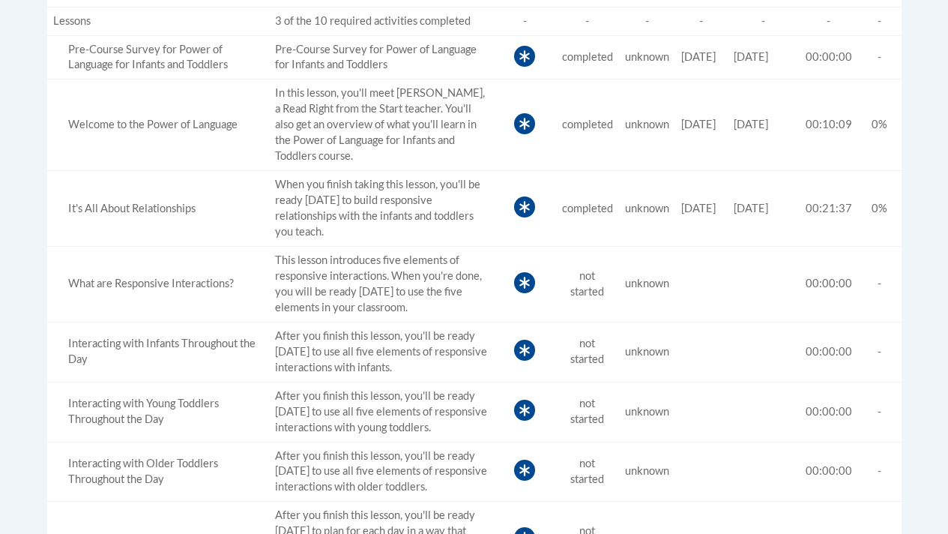
scroll to position [669, 0]
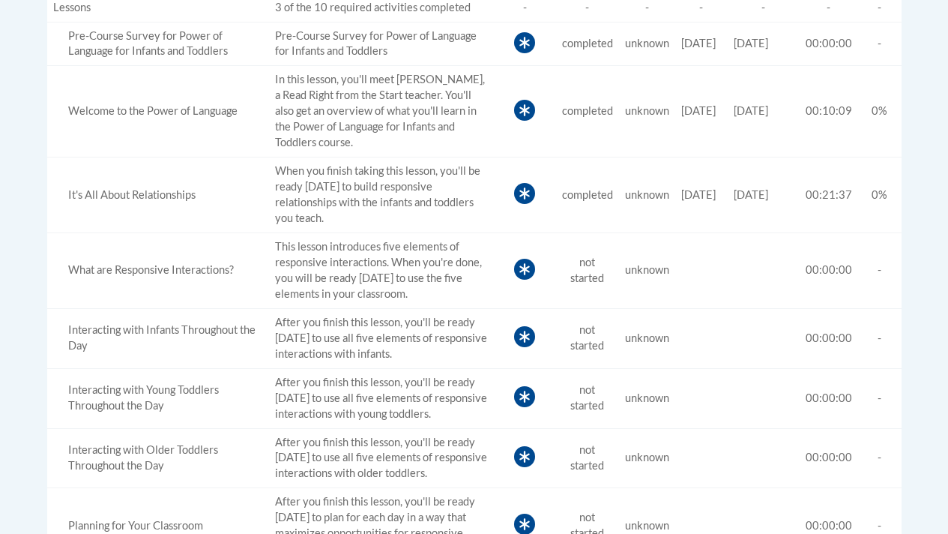
click at [185, 272] on div "What are Responsive Interactions?" at bounding box center [158, 270] width 210 height 16
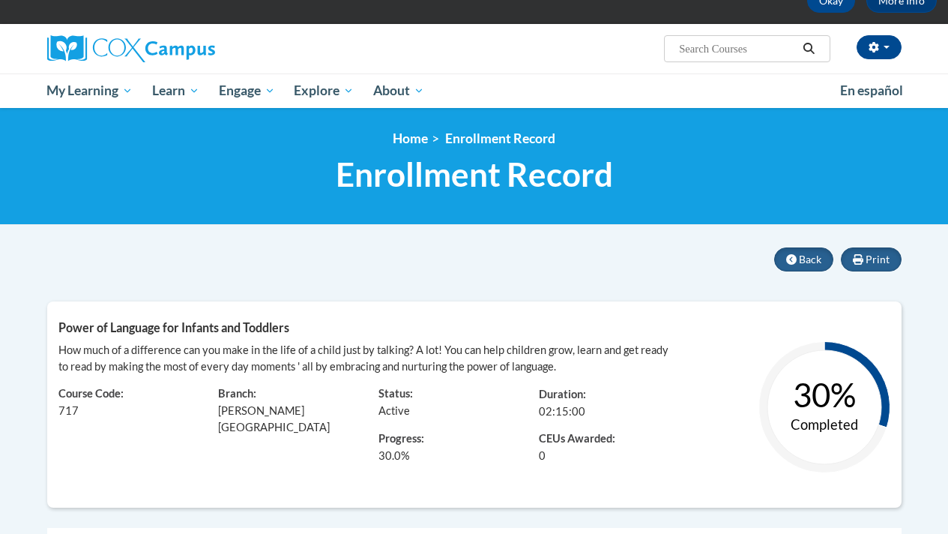
scroll to position [89, 0]
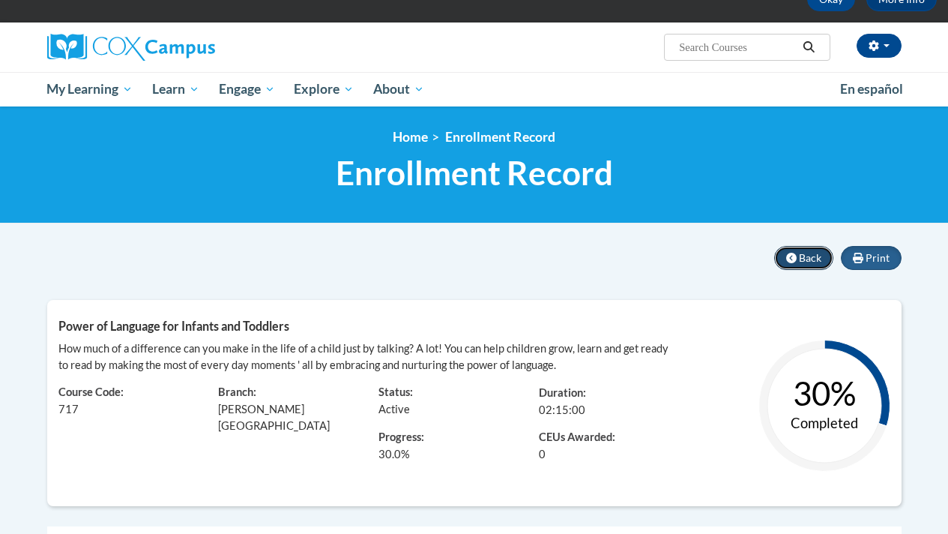
click at [815, 259] on span "Back" at bounding box center [810, 257] width 22 height 13
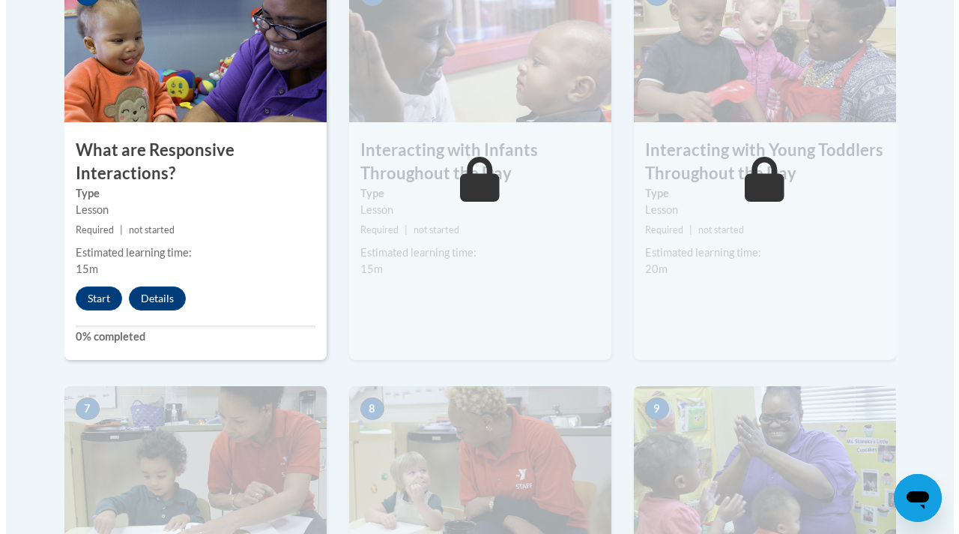
scroll to position [980, 0]
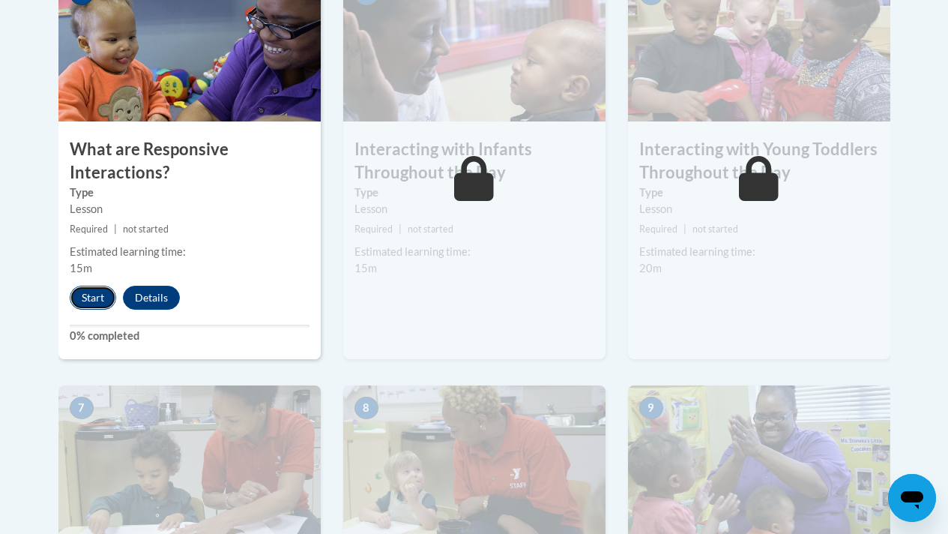
click at [96, 305] on button "Start" at bounding box center [93, 298] width 46 height 24
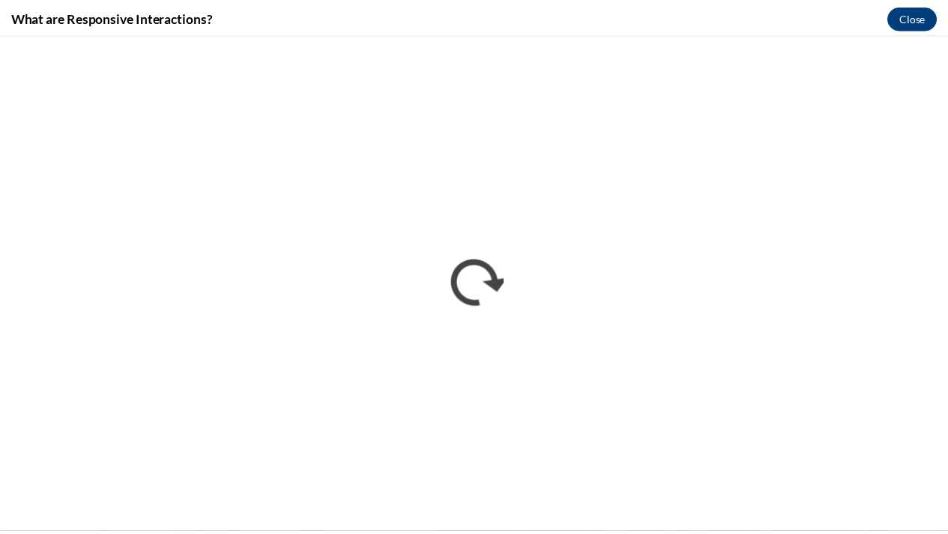
scroll to position [0, 0]
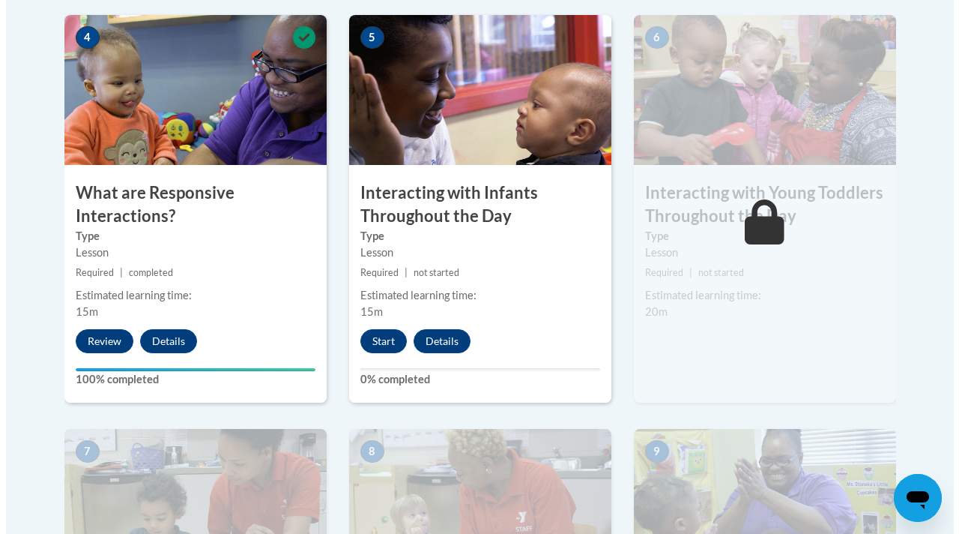
scroll to position [939, 0]
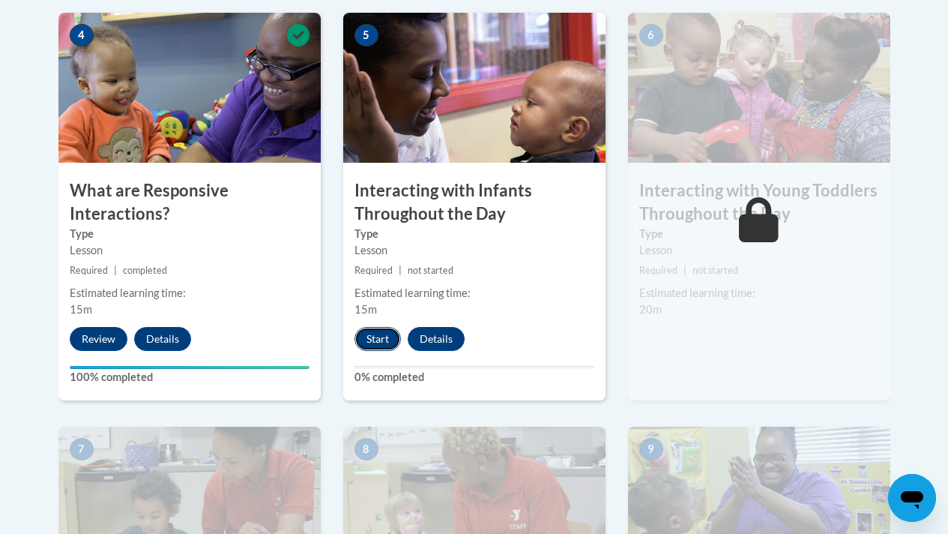
click at [374, 343] on button "Start" at bounding box center [377, 339] width 46 height 24
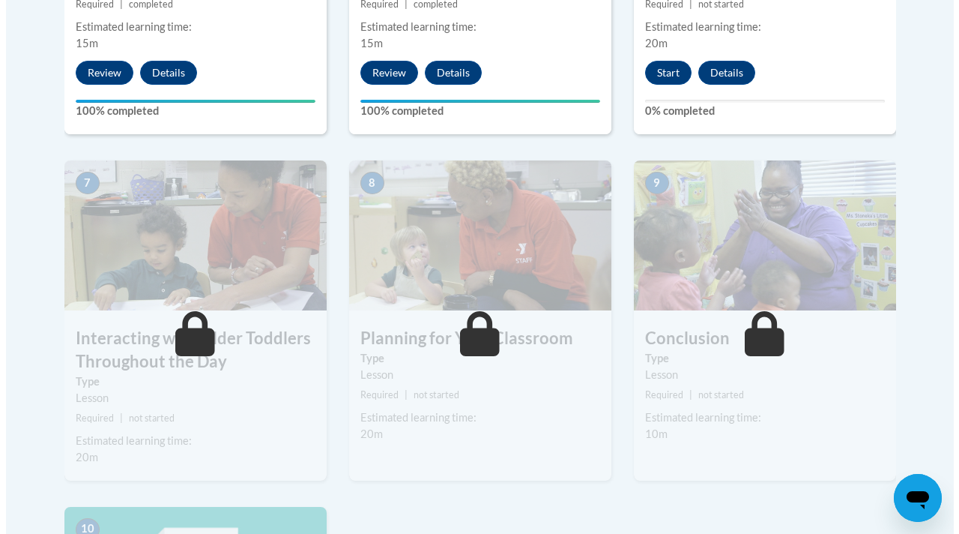
scroll to position [1216, 0]
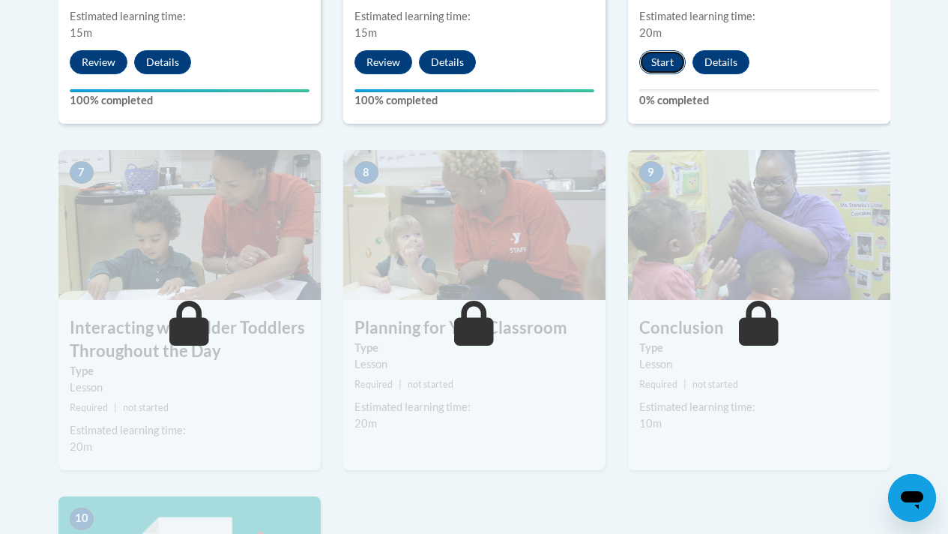
click at [668, 69] on button "Start" at bounding box center [662, 62] width 46 height 24
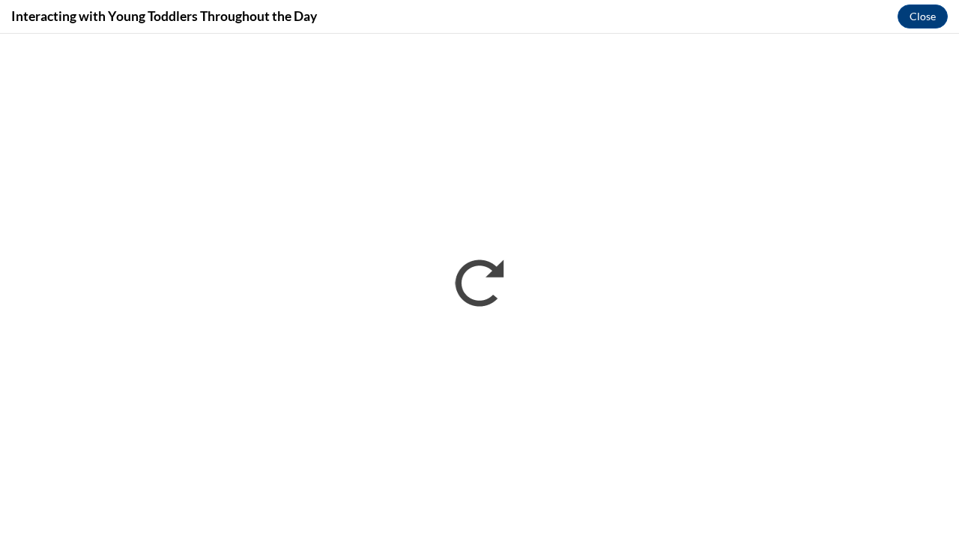
scroll to position [0, 0]
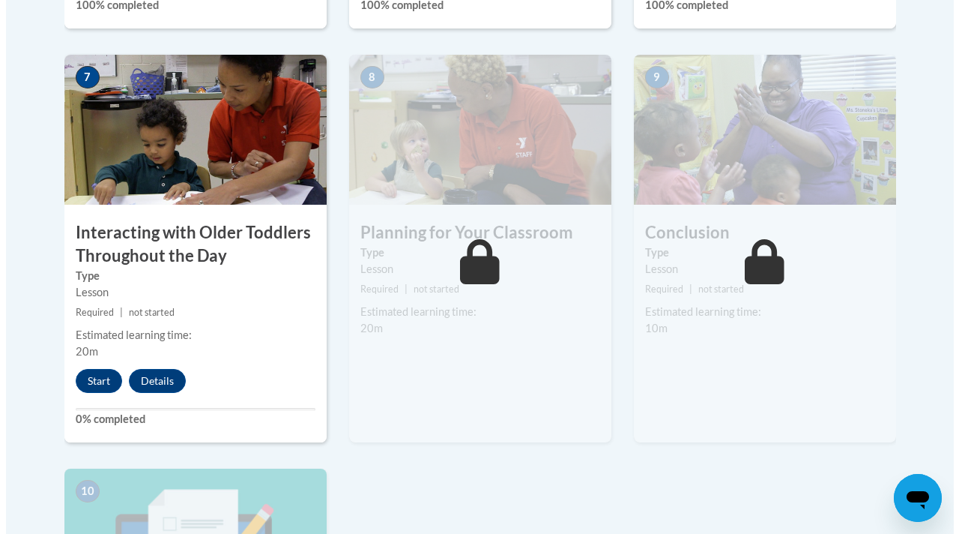
scroll to position [1309, 0]
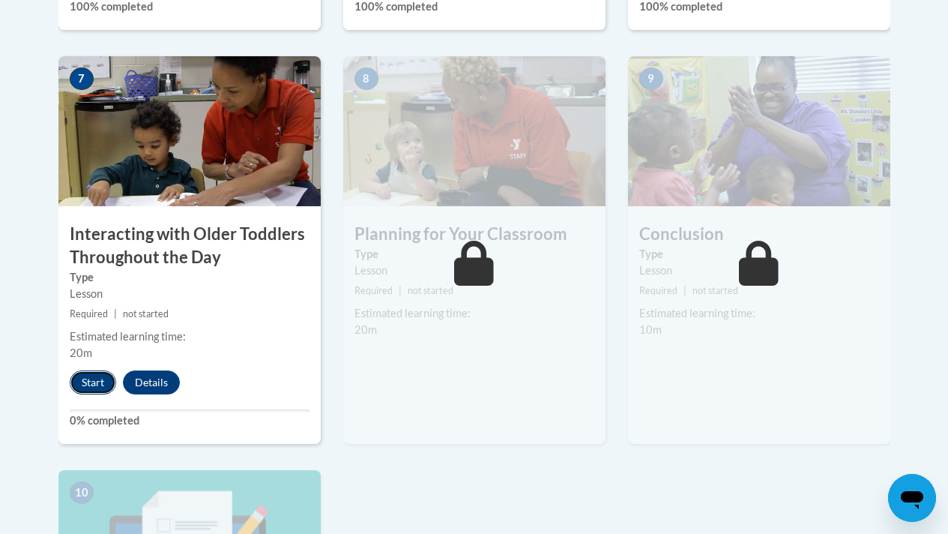
click at [80, 381] on button "Start" at bounding box center [93, 382] width 46 height 24
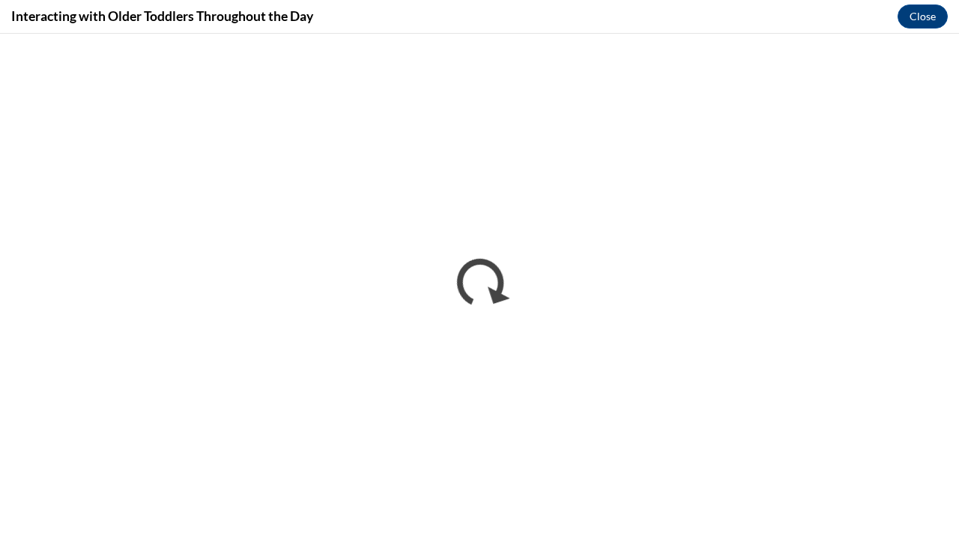
scroll to position [0, 0]
